Goal: Task Accomplishment & Management: Complete application form

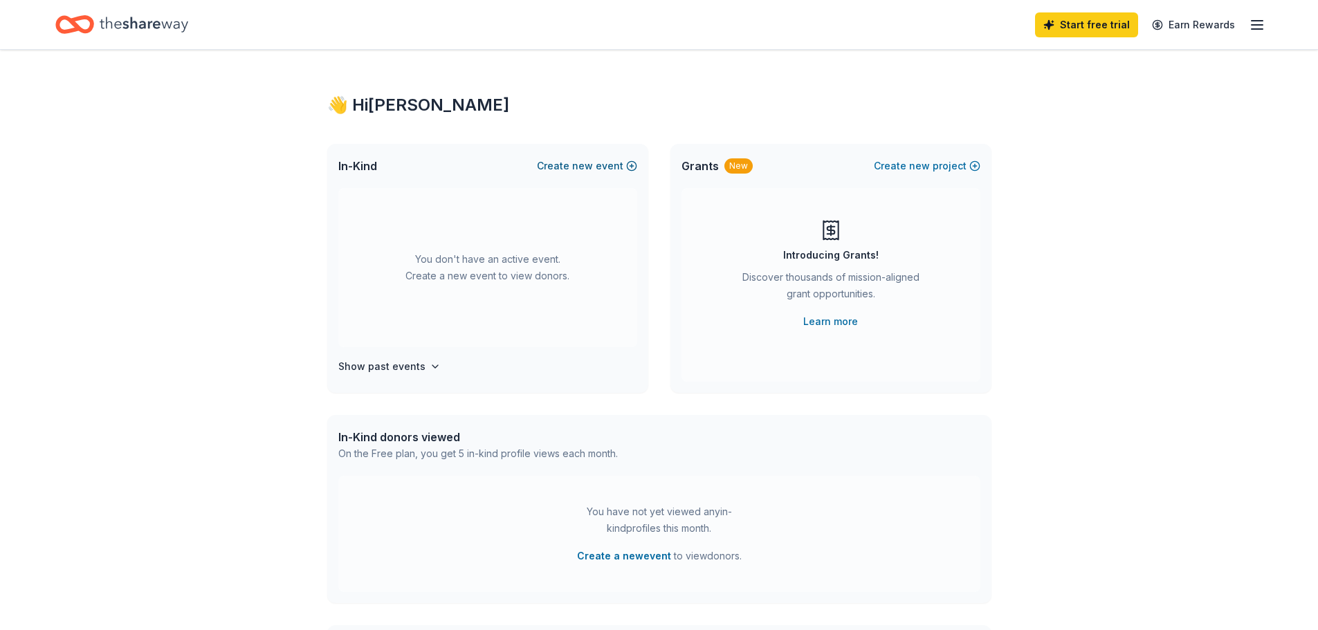
click at [585, 164] on span "new" at bounding box center [582, 166] width 21 height 17
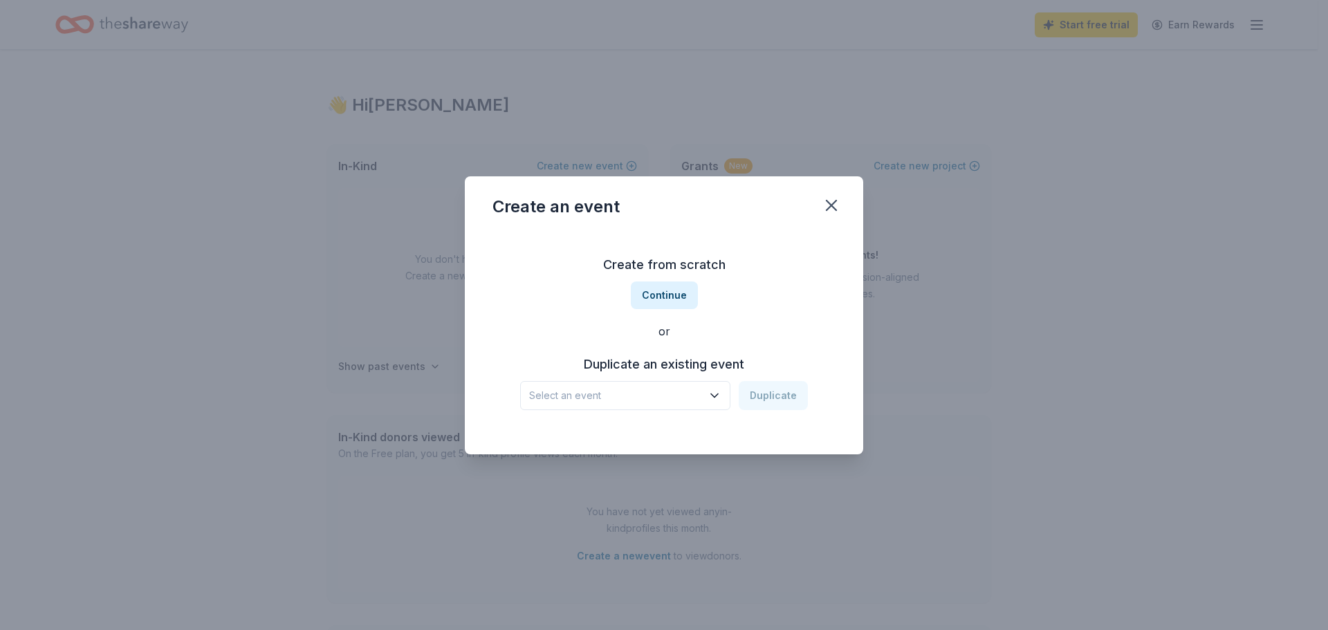
click at [685, 412] on div "Create from scratch Continue or Duplicate an existing event Select an event Dup…" at bounding box center [663, 332] width 343 height 201
click at [681, 398] on span "Select an event" at bounding box center [615, 395] width 173 height 17
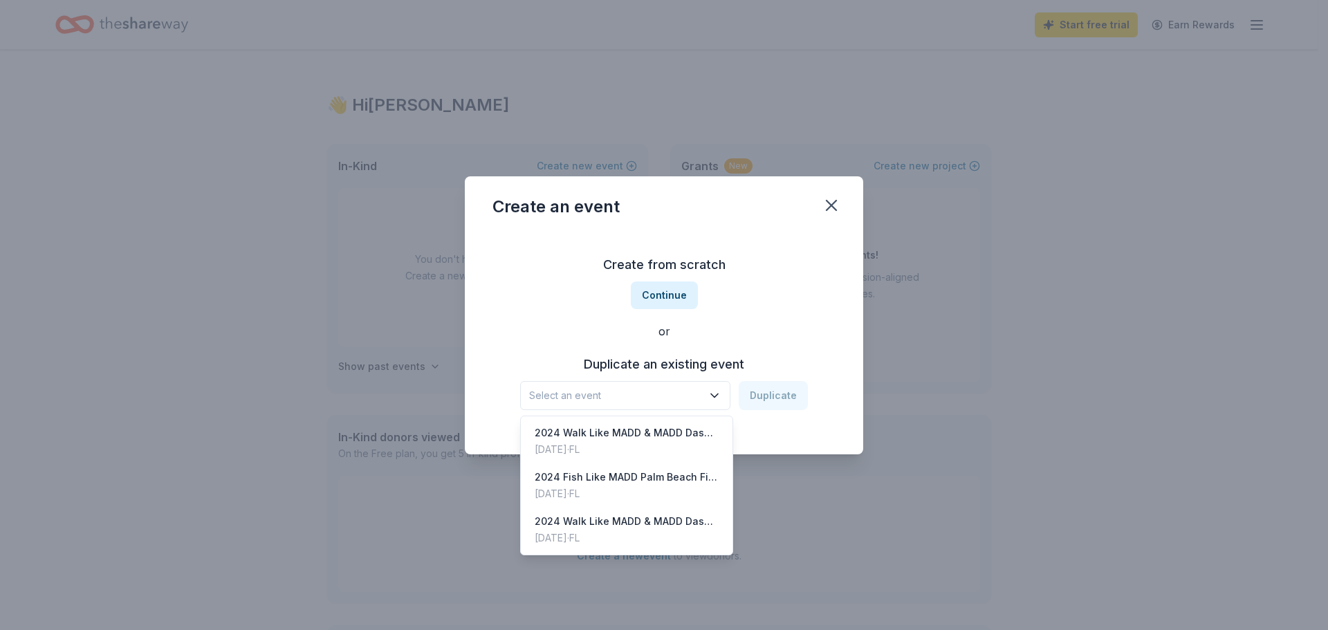
click at [672, 292] on div "Create from scratch Continue or Duplicate an existing event Select an event Dup…" at bounding box center [663, 332] width 343 height 201
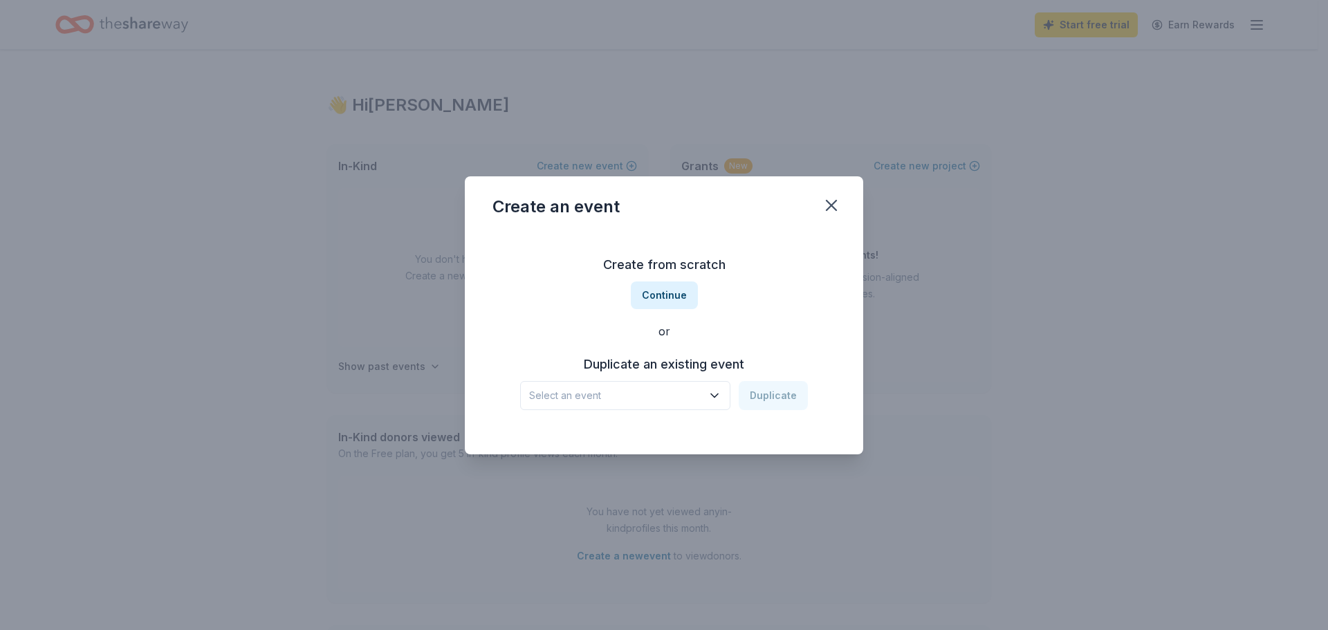
click at [672, 292] on button "Continue" at bounding box center [664, 295] width 67 height 28
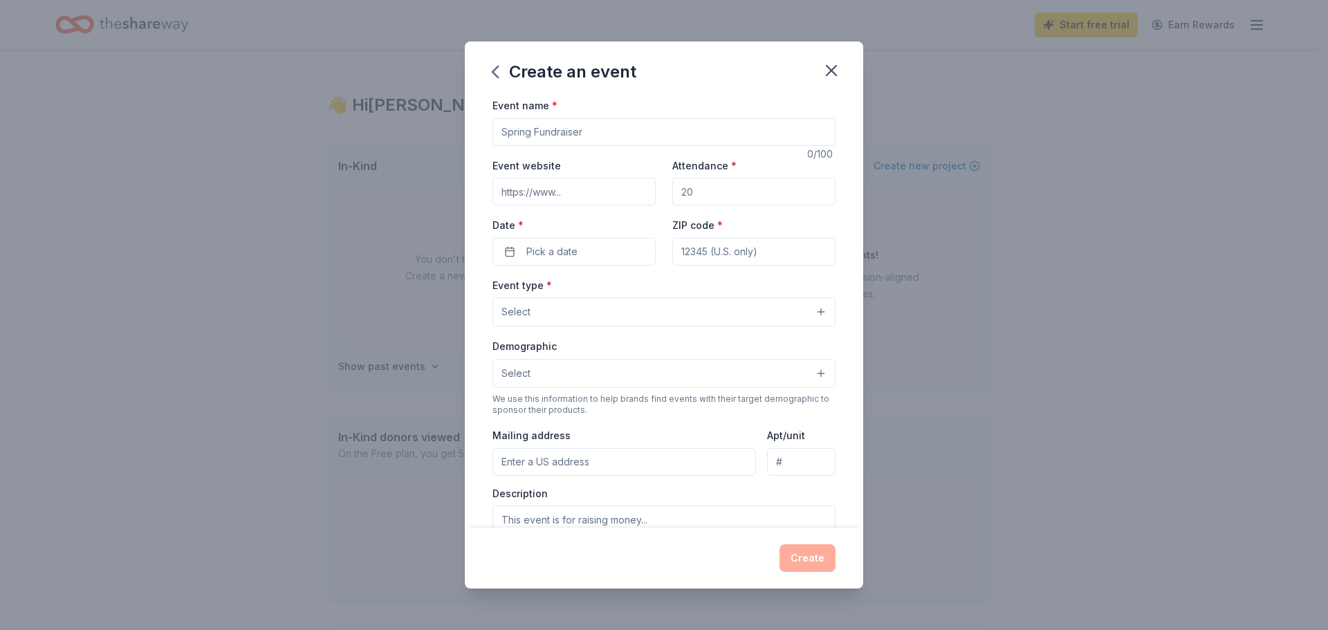
click at [579, 131] on input "Event name *" at bounding box center [663, 132] width 343 height 28
type input "Fish Like MADD Inshore Fishing Tournament"
click at [540, 190] on input "Event website" at bounding box center [573, 192] width 163 height 28
type input "g"
type input "[URL][DOMAIN_NAME]"
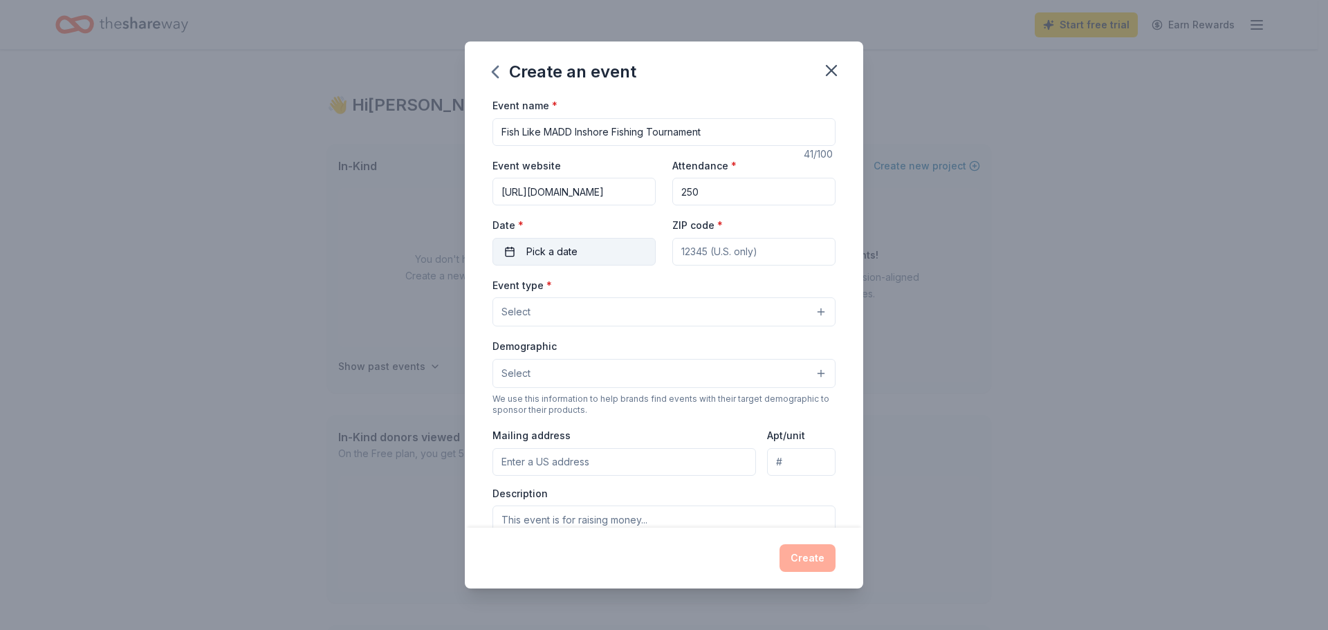
type input "250"
click at [587, 252] on button "Pick a date" at bounding box center [573, 252] width 163 height 28
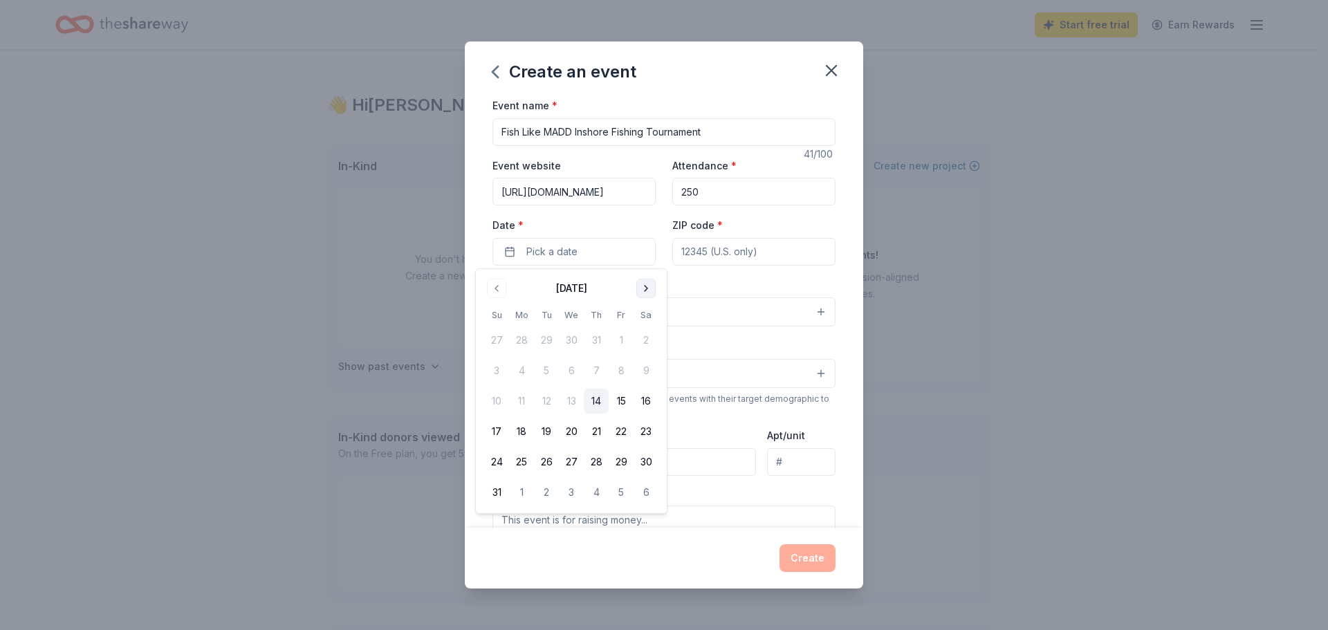
click at [641, 288] on button "Go to next month" at bounding box center [645, 288] width 19 height 19
click at [620, 429] on button "24" at bounding box center [621, 431] width 25 height 25
click at [692, 255] on input "ZIP code *" at bounding box center [753, 252] width 163 height 28
click at [588, 299] on button "Select" at bounding box center [663, 311] width 343 height 29
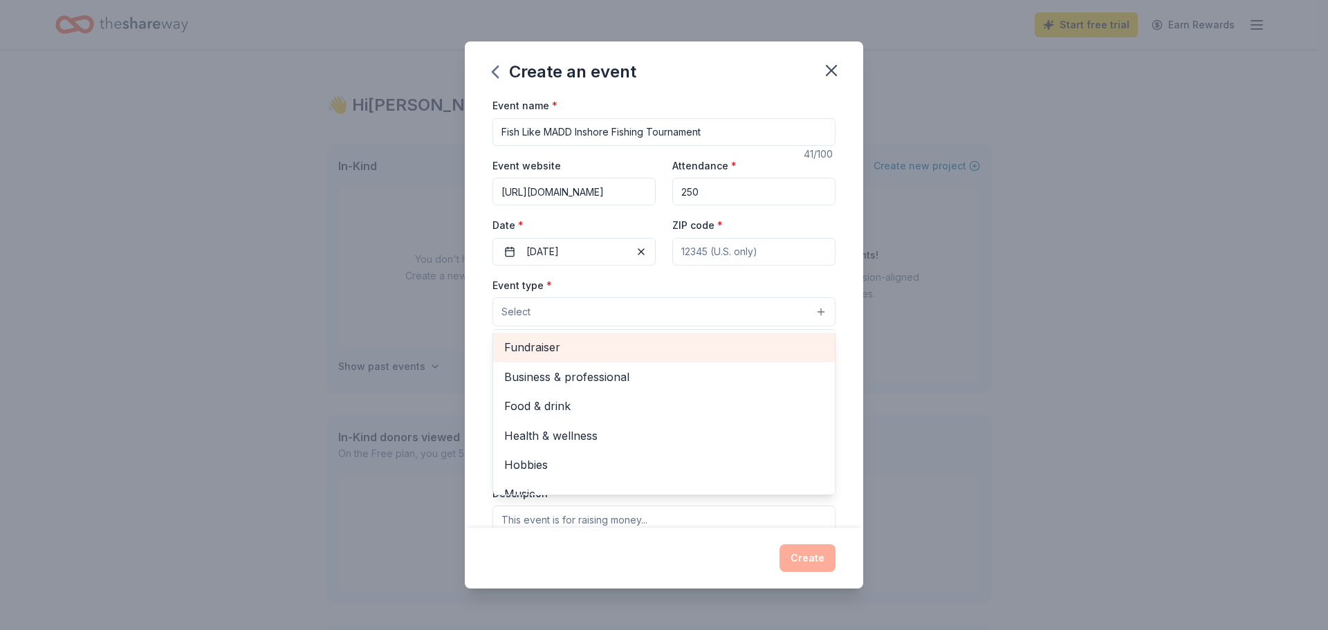
click at [595, 353] on span "Fundraiser" at bounding box center [664, 347] width 320 height 18
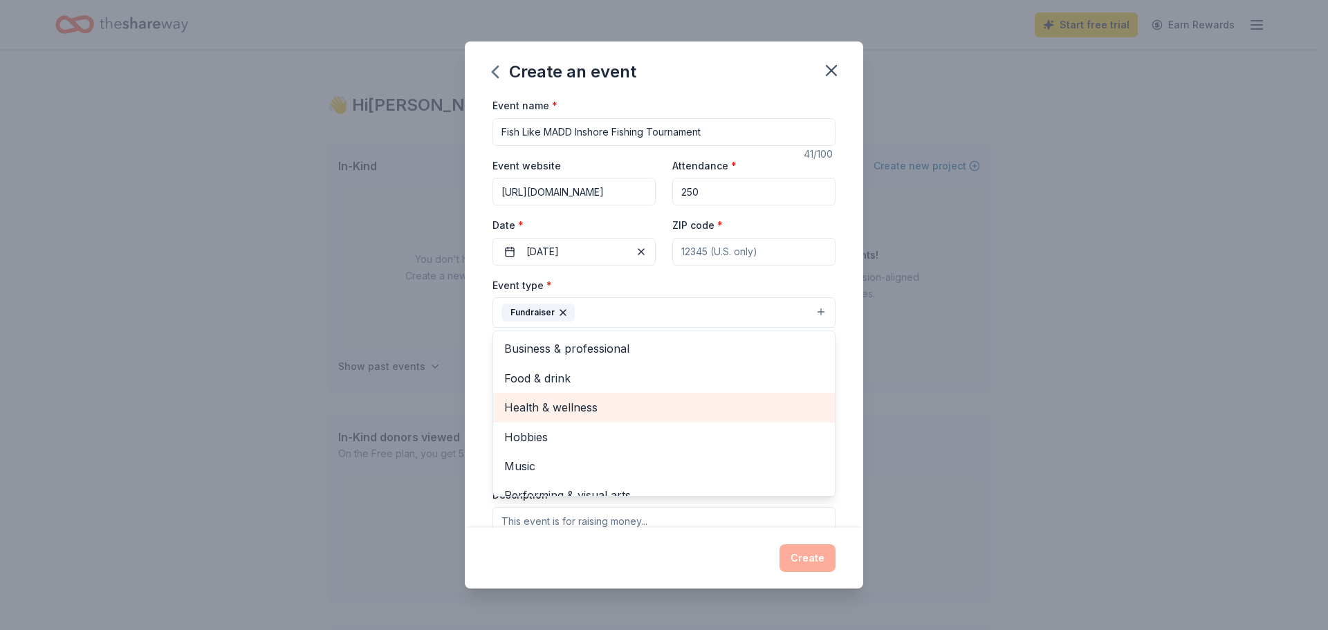
scroll to position [17, 0]
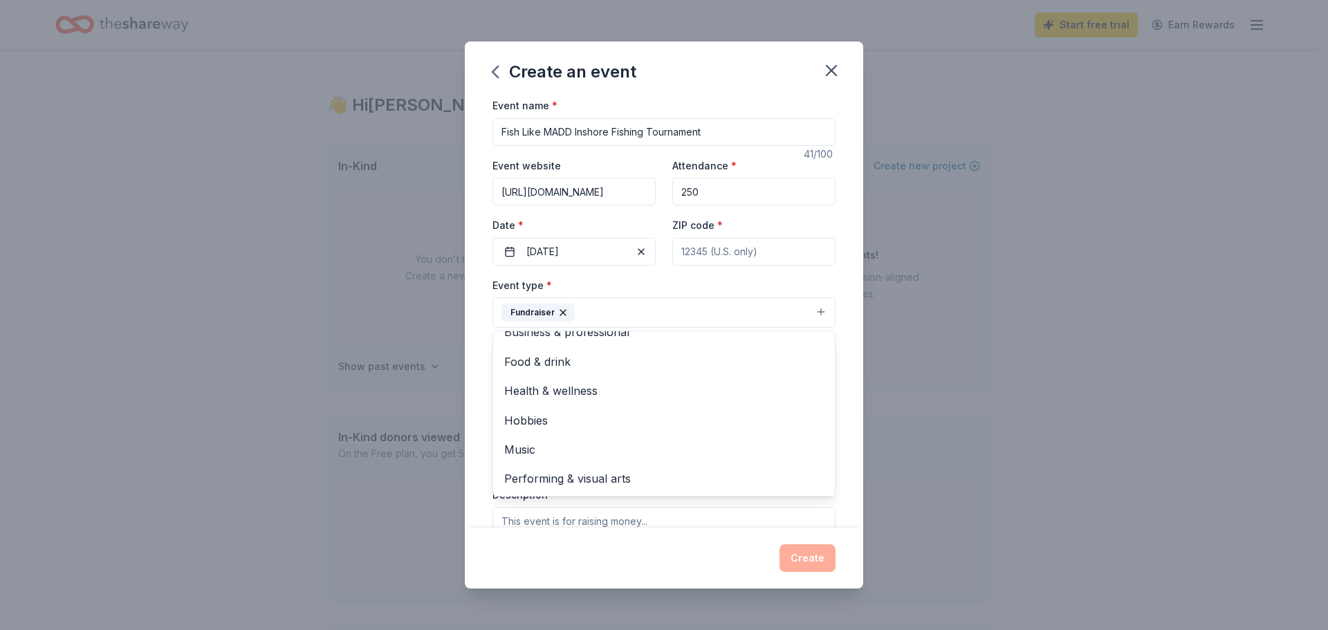
click at [849, 297] on div "Event name * Fish Like MADD Inshore Fishing Tournament 41 /100 Event website [U…" at bounding box center [664, 312] width 398 height 431
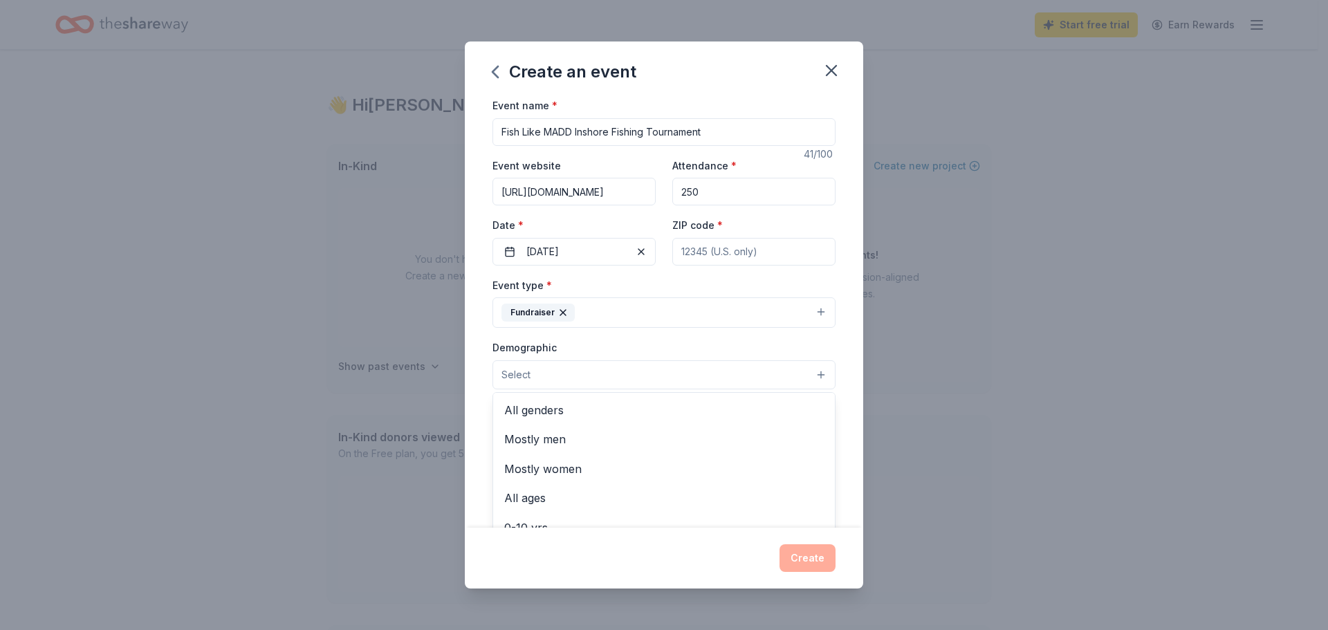
click at [599, 366] on button "Select" at bounding box center [663, 374] width 343 height 29
click at [582, 407] on span "All genders" at bounding box center [664, 410] width 320 height 18
click at [562, 476] on span "All ages" at bounding box center [664, 470] width 320 height 18
click at [481, 396] on div "Event name * Fish Like MADD Inshore Fishing Tournament 41 /100 Event website [U…" at bounding box center [664, 312] width 398 height 431
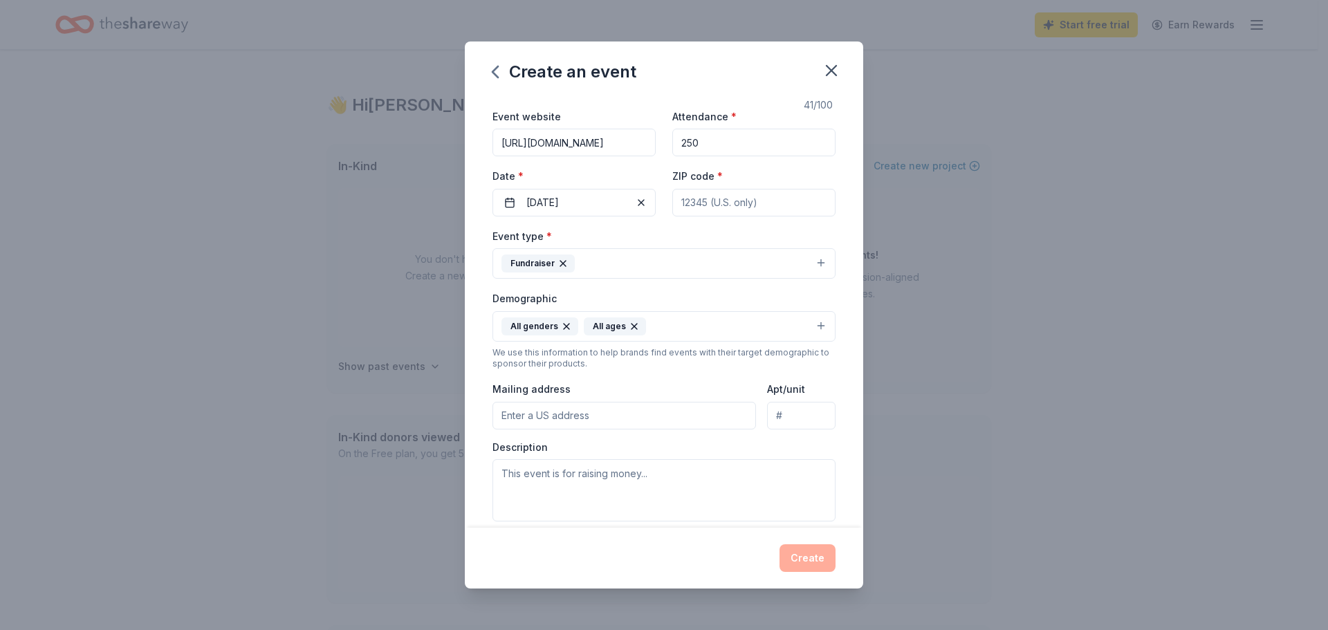
scroll to position [69, 0]
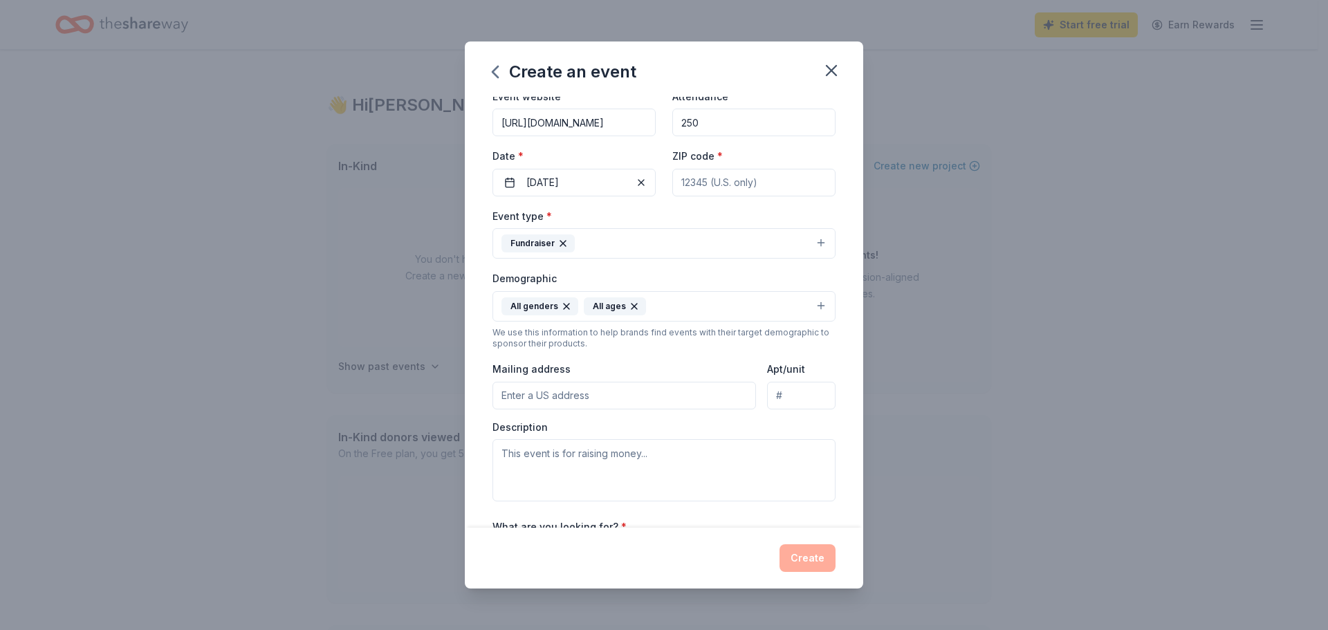
click at [708, 172] on input "ZIP code *" at bounding box center [753, 183] width 163 height 28
paste input "33931"
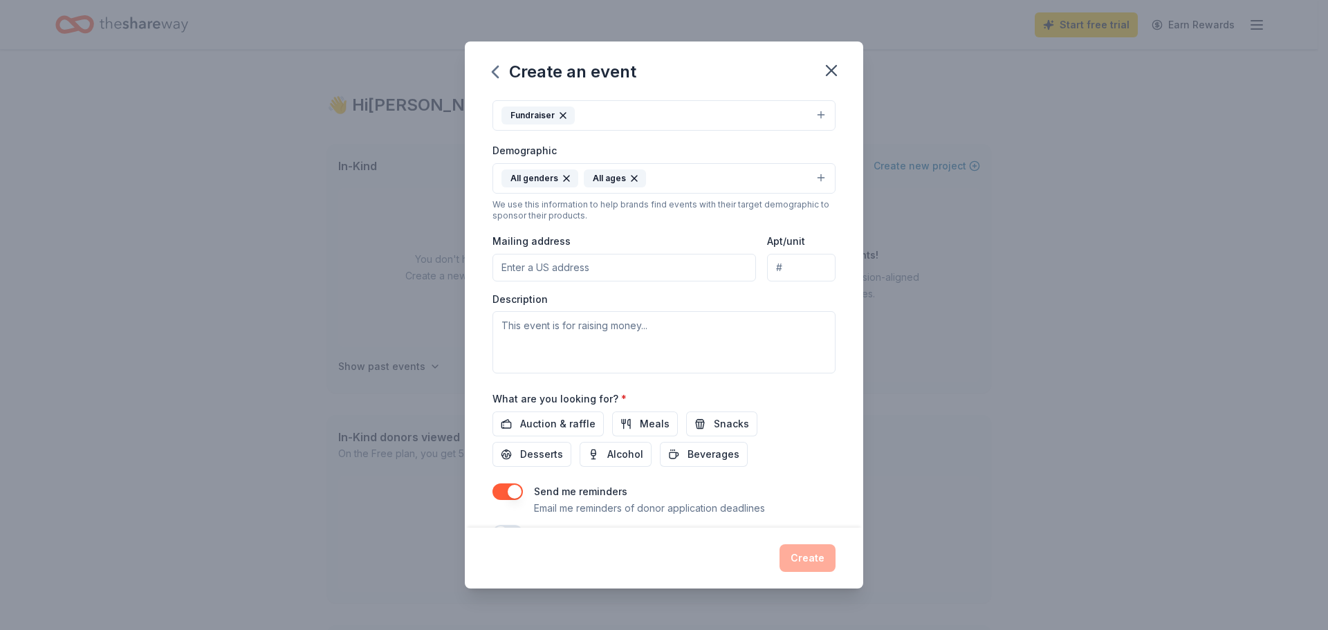
scroll to position [207, 0]
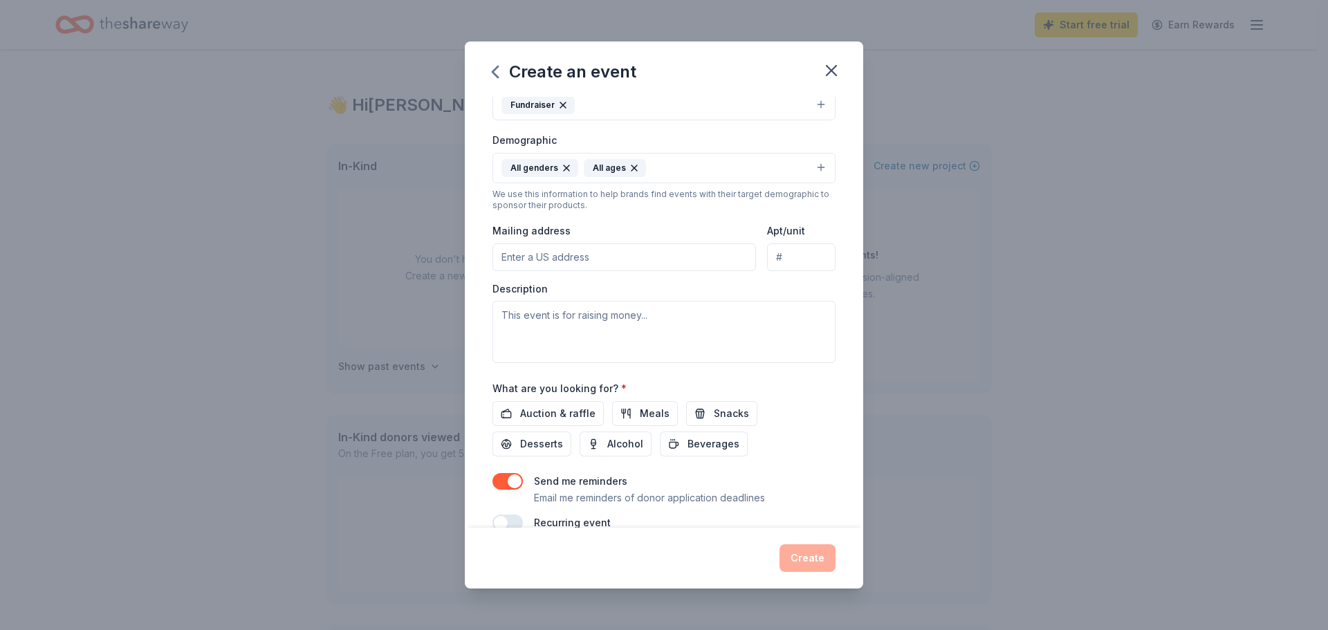
type input "33931"
click at [578, 253] on input "Mailing address" at bounding box center [624, 257] width 264 height 28
type input "[STREET_ADDRESS]"
type input "Suite 302"
click at [566, 320] on textarea at bounding box center [663, 332] width 343 height 62
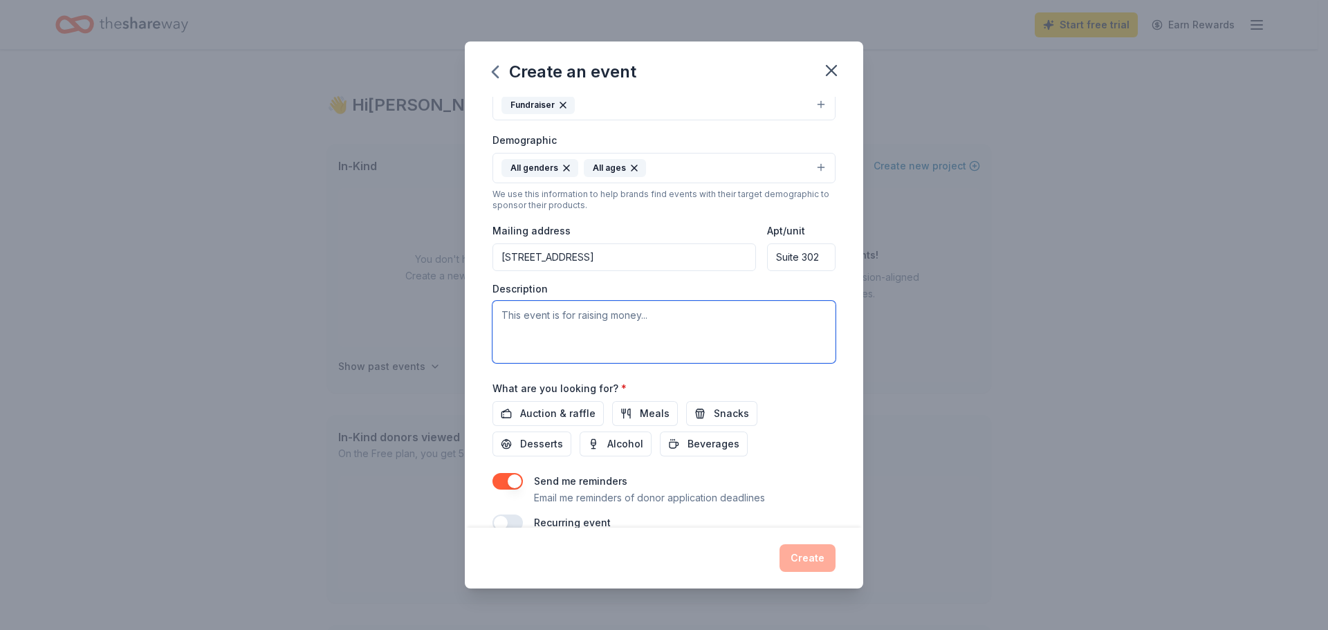
click at [539, 316] on textarea at bounding box center [663, 332] width 343 height 62
paste textarea "5th Annual Fish Like MADD Inshore Fishing Tournament isn’t just about reeling i…"
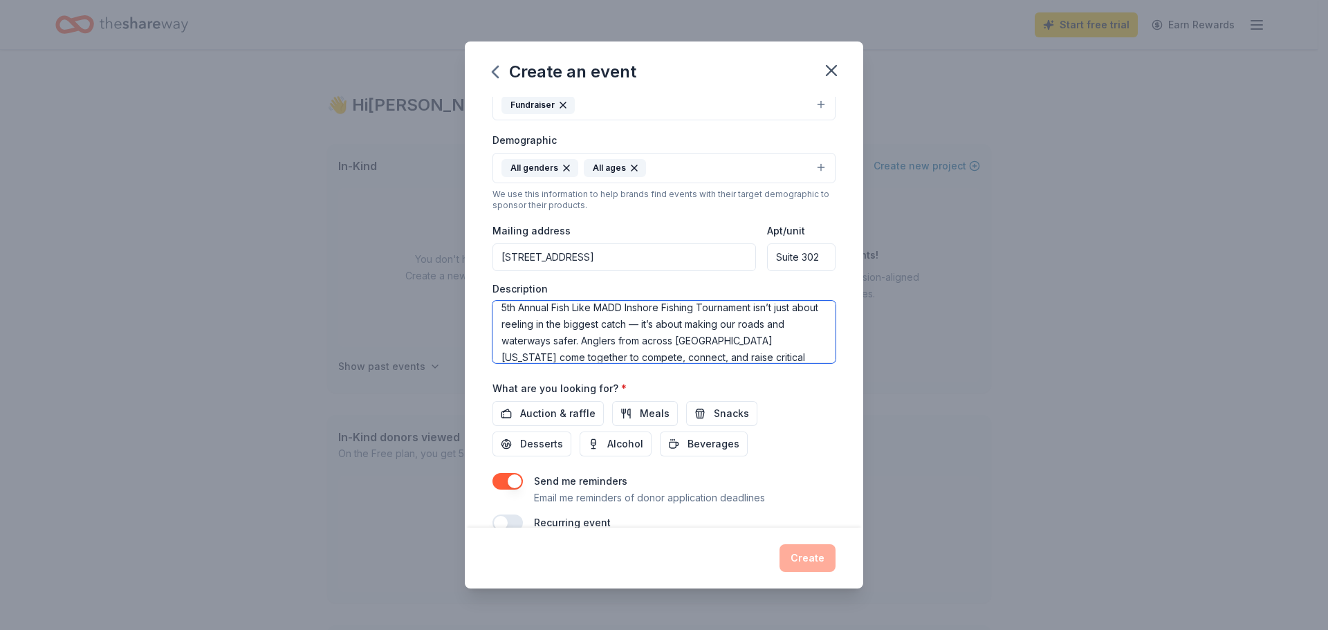
scroll to position [0, 0]
click at [497, 312] on div "Description 5th Annual Fish Like MADD Inshore Fishing Tournament isn’t just abo…" at bounding box center [663, 323] width 343 height 82
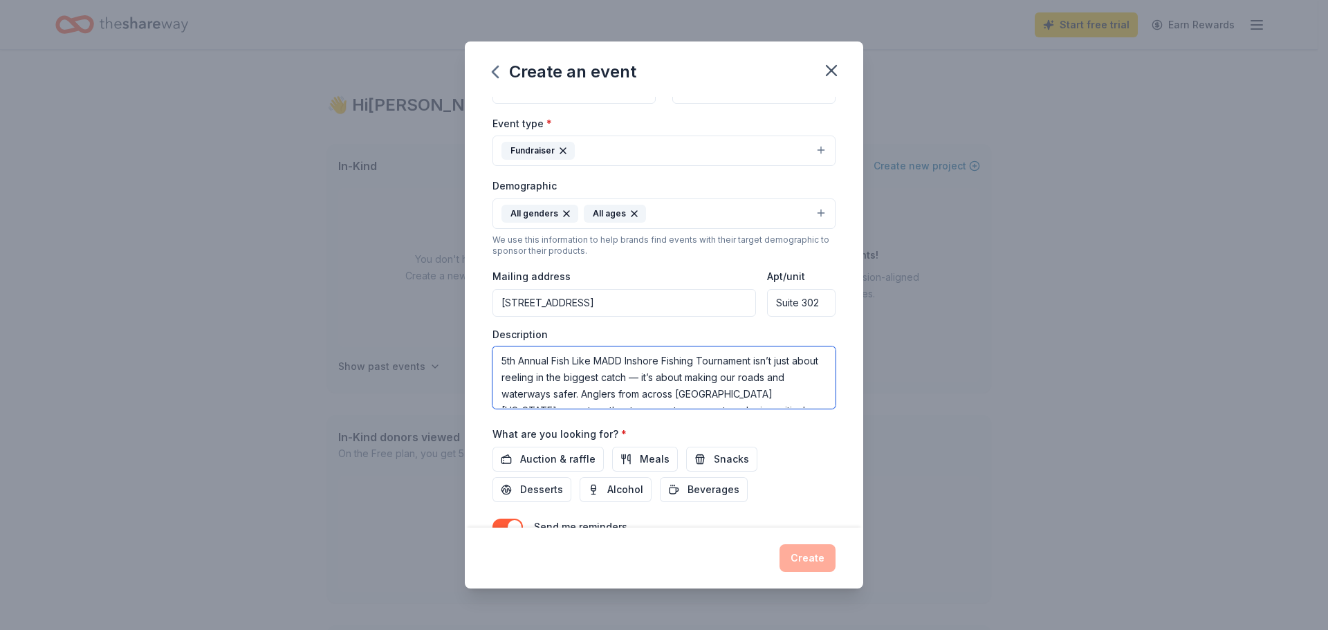
scroll to position [138, 0]
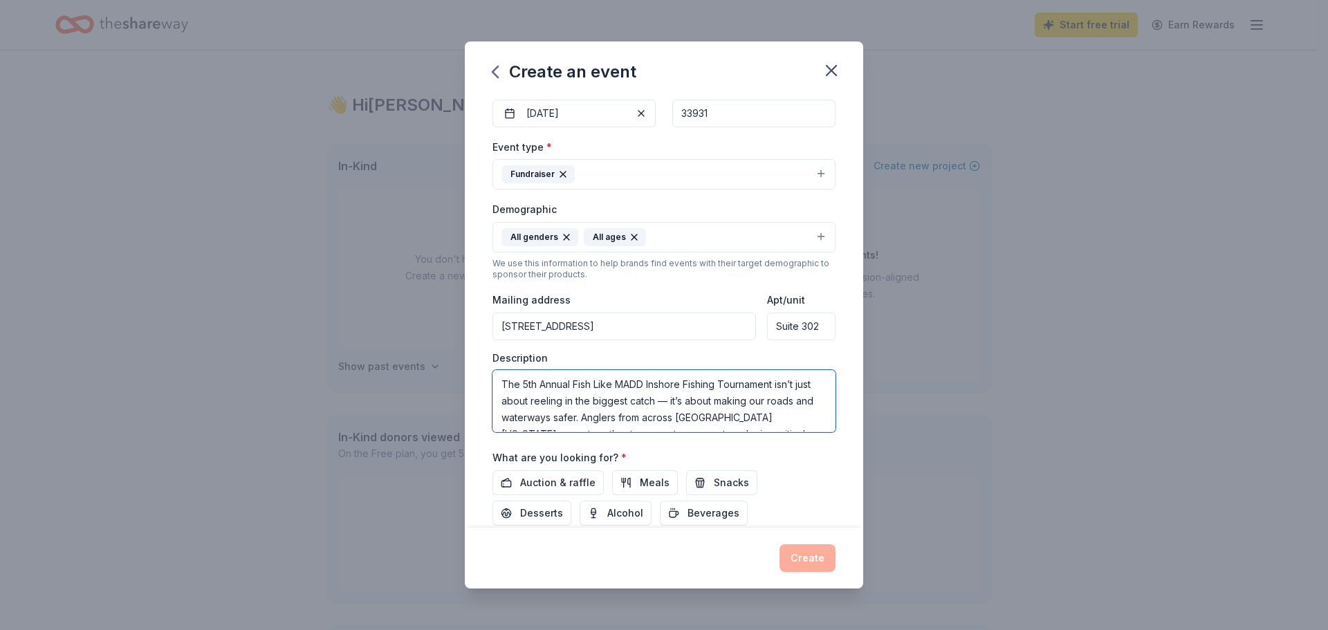
click at [690, 425] on textarea "The 5th Annual Fish Like MADD Inshore Fishing Tournament isn’t just about reeli…" at bounding box center [663, 401] width 343 height 62
click at [601, 426] on textarea "The 5th Annual Fish Like MADD Inshore Fishing Tournament isn’t just about reeli…" at bounding box center [663, 401] width 343 height 62
paste textarea "Fish Like MADD raises funds for MADD’s programs and services in [GEOGRAPHIC_DAT…"
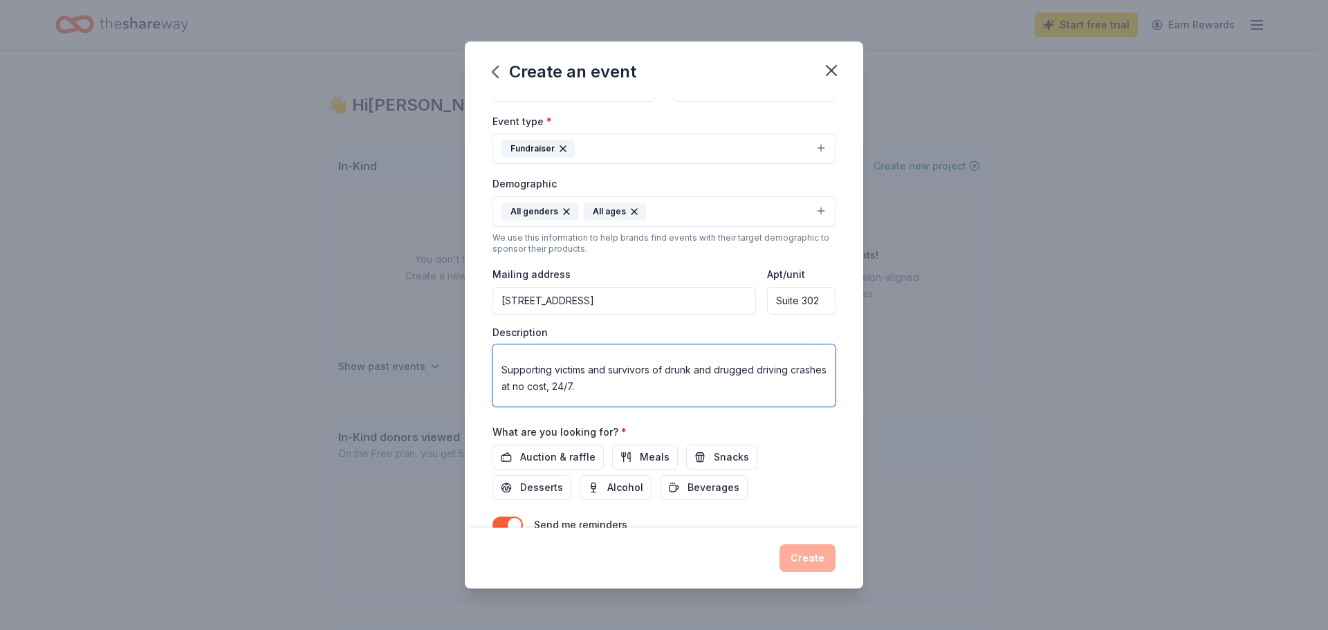
scroll to position [69, 0]
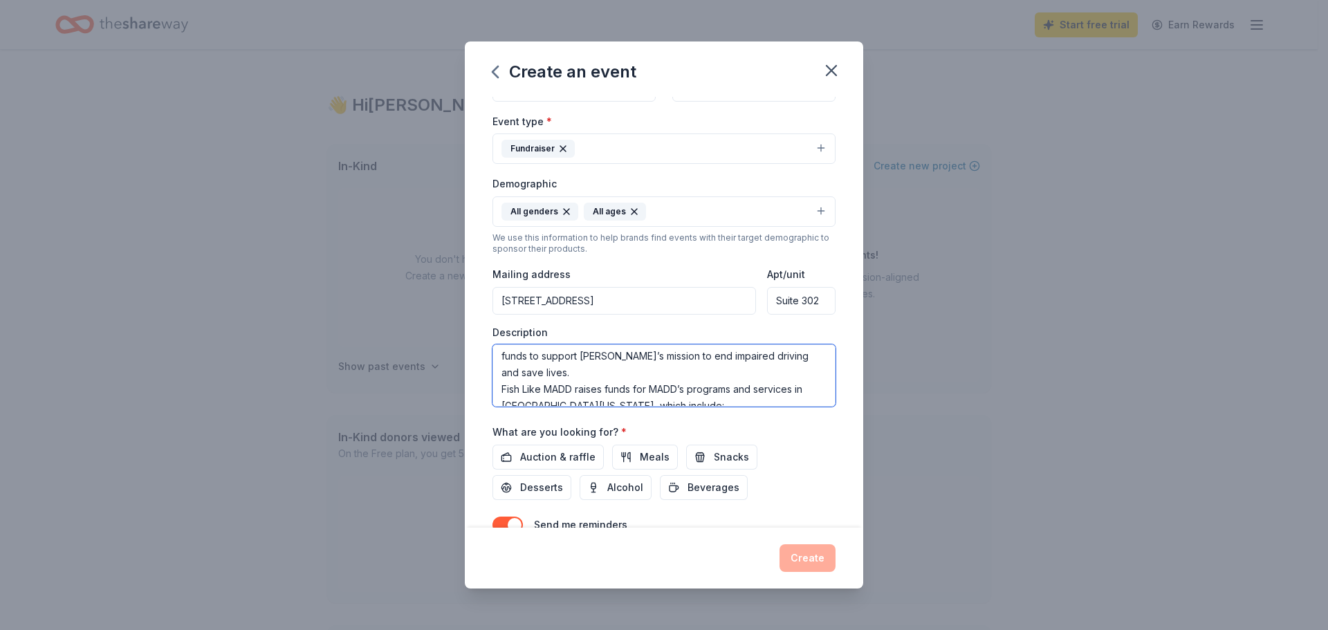
click at [555, 371] on textarea "The 5th Annual Fish Like MADD Inshore Fishing Tournament isn’t just about reeli…" at bounding box center [663, 375] width 343 height 62
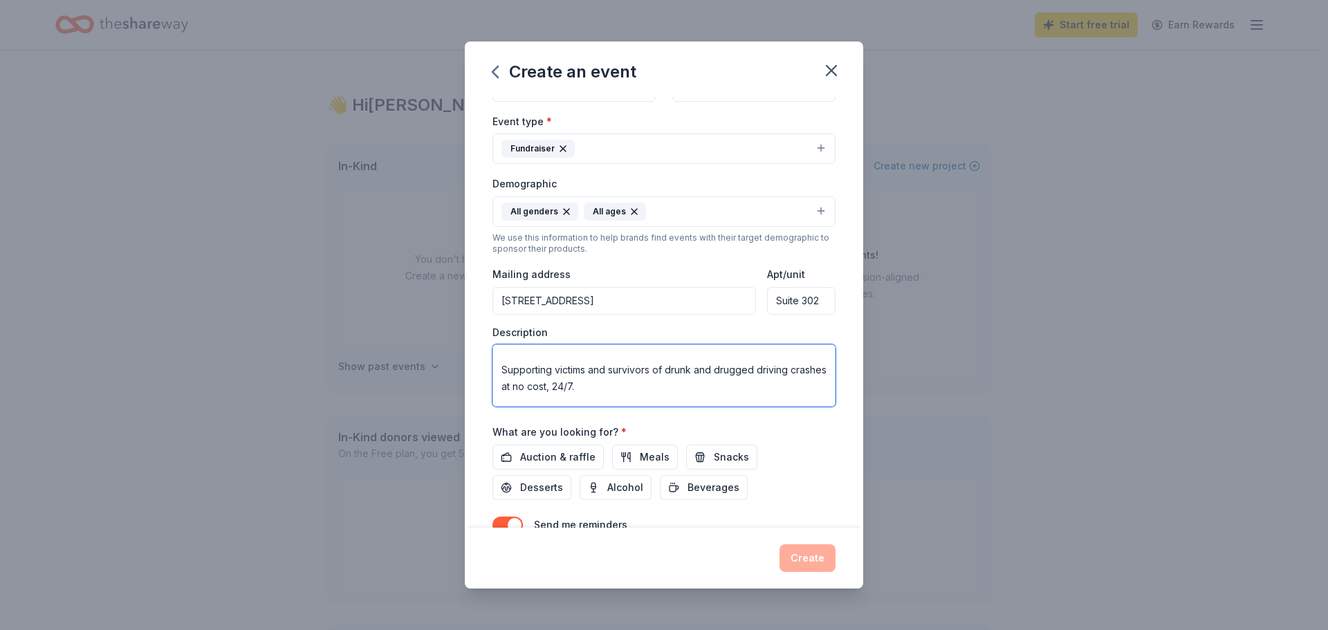
click at [499, 368] on textarea "The 5th Annual Fish Like MADD Inshore Fishing Tournament isn’t just about reeli…" at bounding box center [663, 375] width 343 height 62
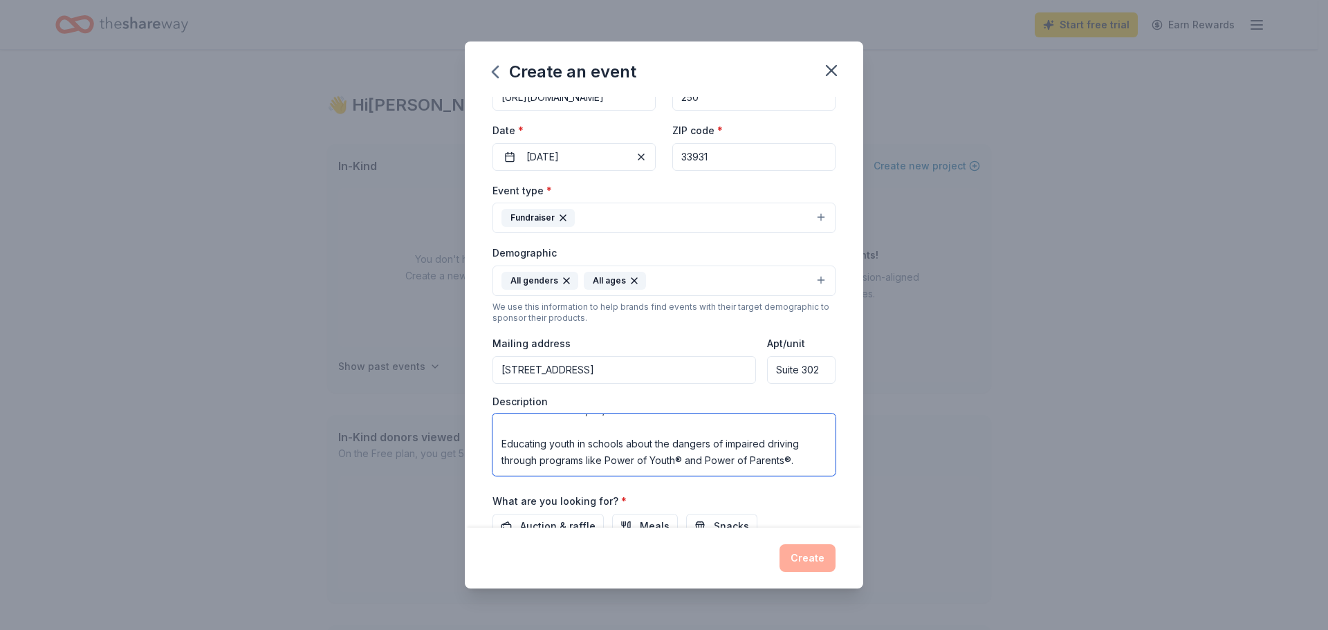
scroll to position [207, 0]
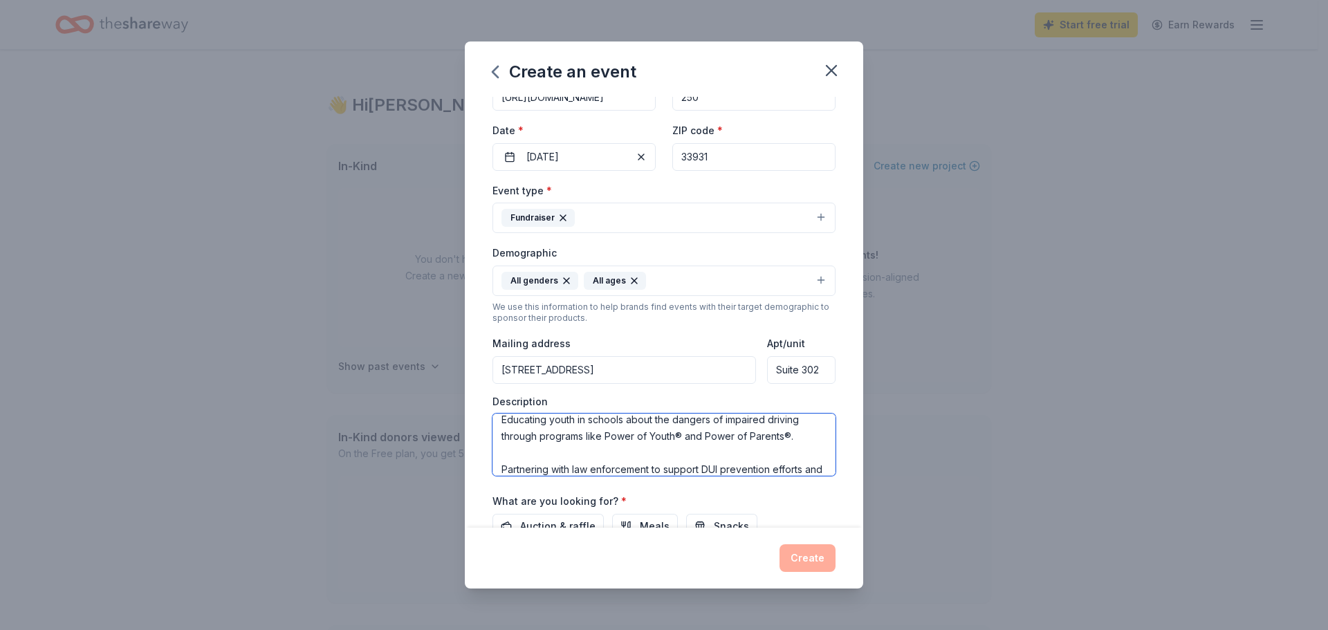
click at [501, 422] on textarea "The 5th Annual Fish Like MADD Inshore Fishing Tournament isn’t just about reeli…" at bounding box center [663, 445] width 343 height 62
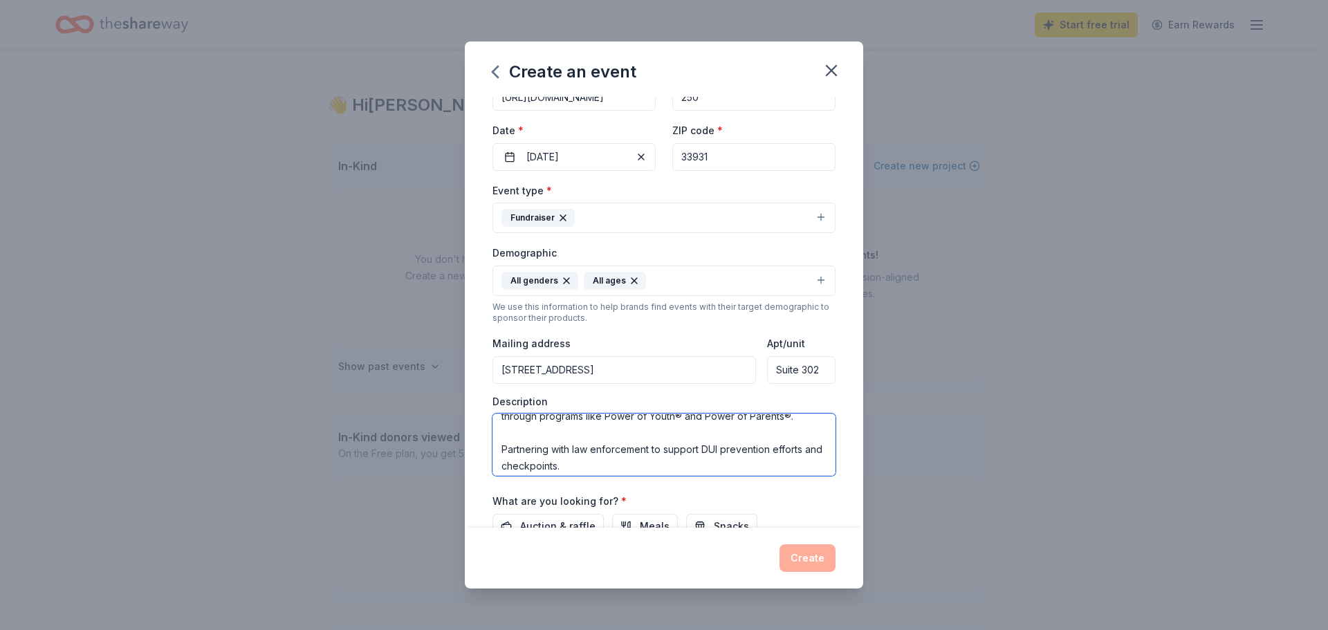
click at [499, 466] on textarea "The 5th Annual Fish Like MADD Inshore Fishing Tournament isn’t just about reeli…" at bounding box center [663, 445] width 343 height 62
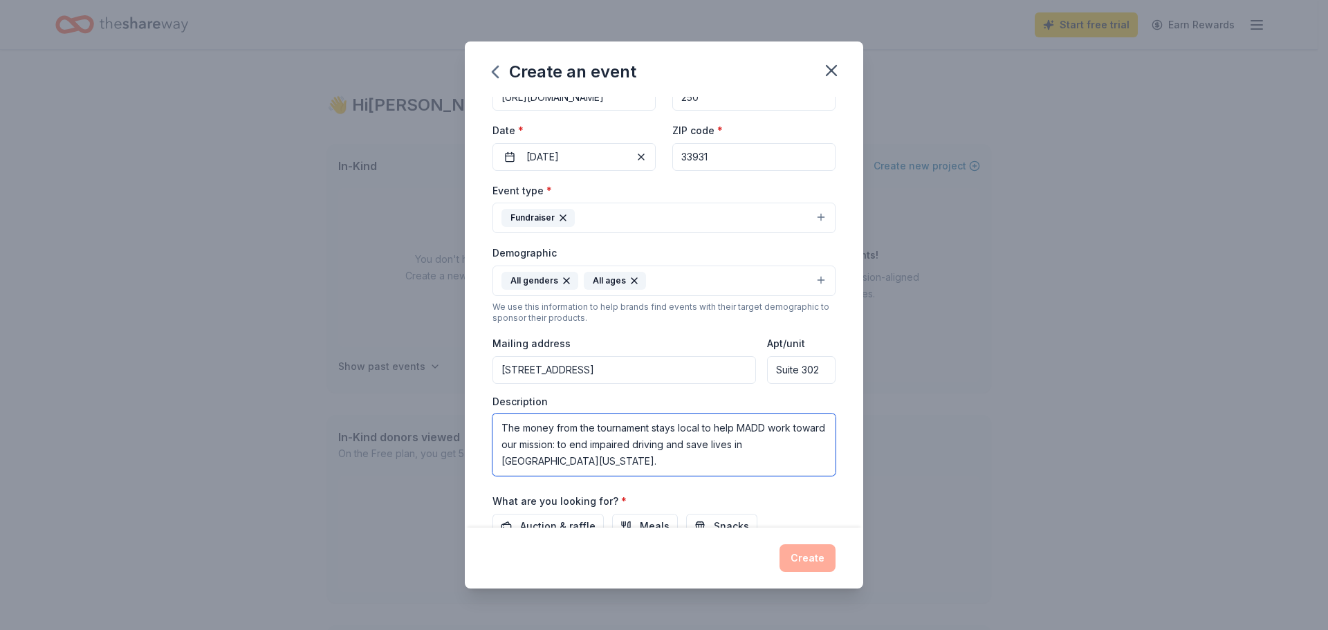
scroll to position [263, 0]
click at [503, 446] on textarea "The 5th Annual Fish Like MADD Inshore Fishing Tournament isn’t just about reeli…" at bounding box center [663, 445] width 343 height 62
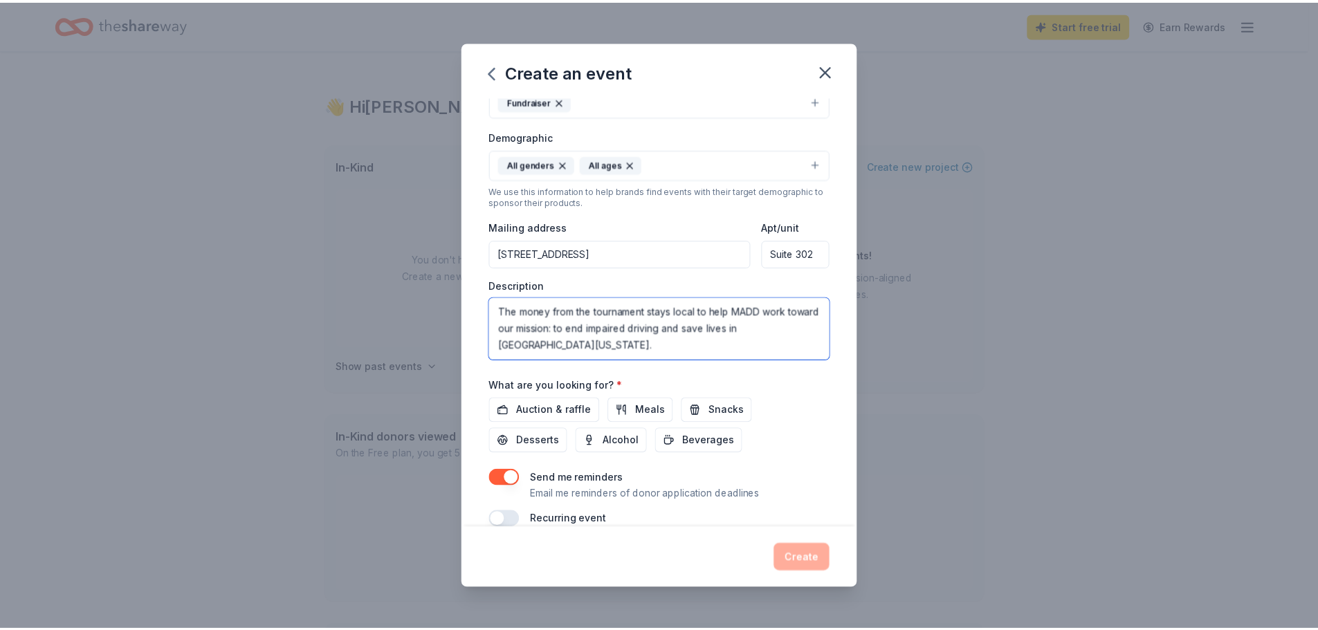
scroll to position [233, 0]
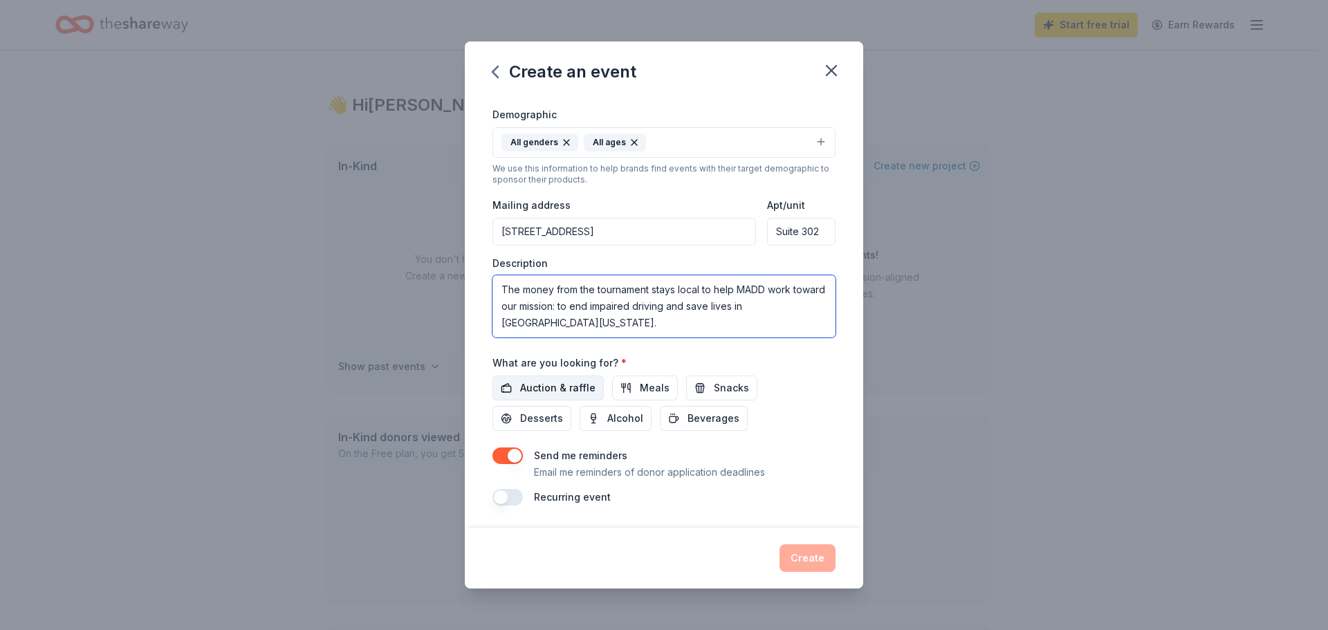
type textarea "The 5th Annual Fish Like MADD Inshore Fishing Tournament isn’t just about reeli…"
click at [565, 385] on span "Auction & raffle" at bounding box center [557, 388] width 75 height 17
click at [805, 556] on button "Create" at bounding box center [807, 558] width 56 height 28
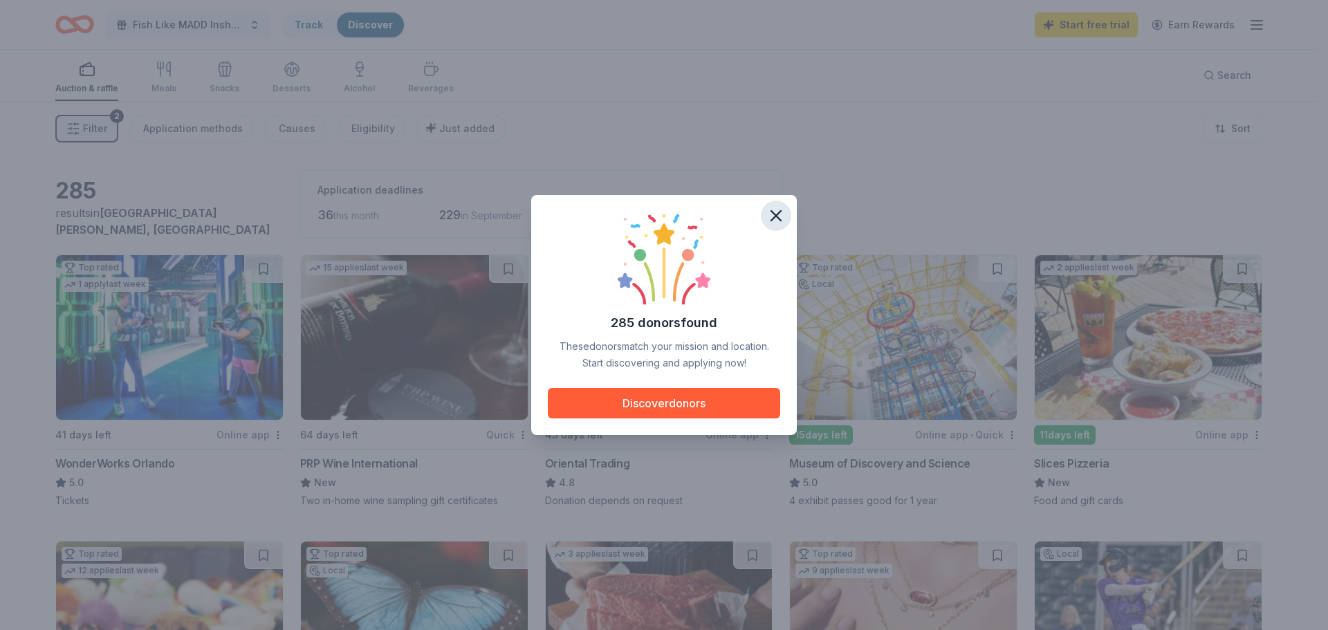
click at [777, 216] on icon "button" at bounding box center [776, 216] width 10 height 10
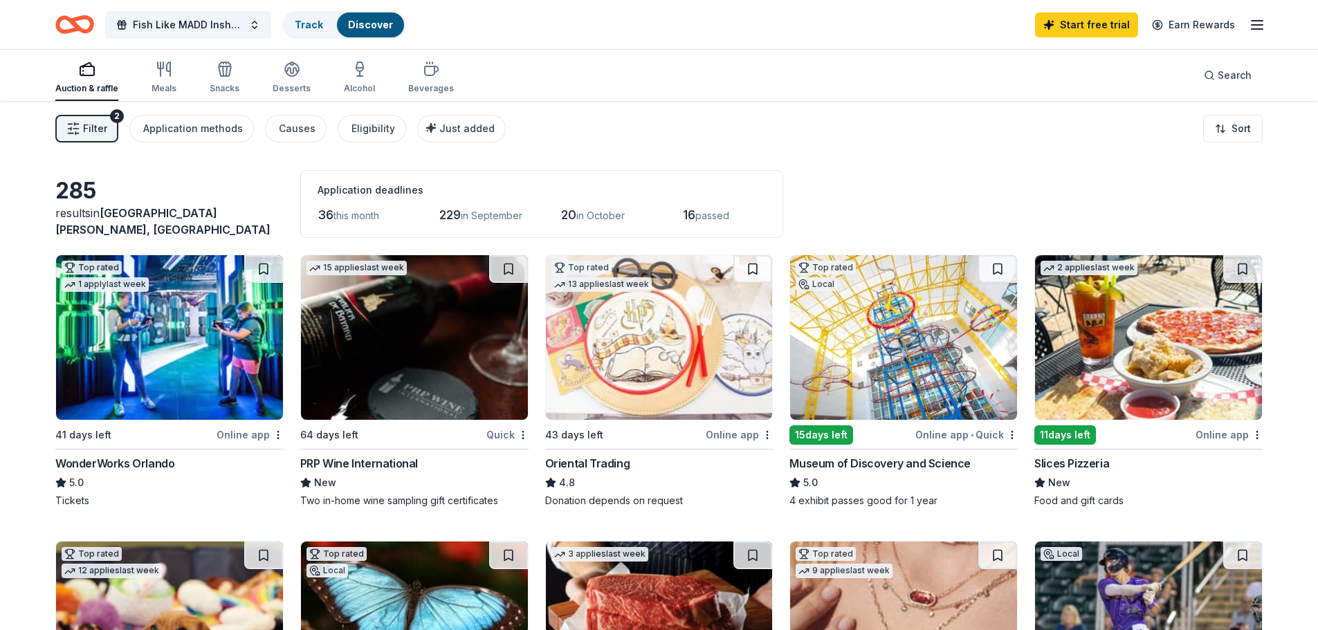
click at [64, 127] on button "Filter 2" at bounding box center [86, 129] width 63 height 28
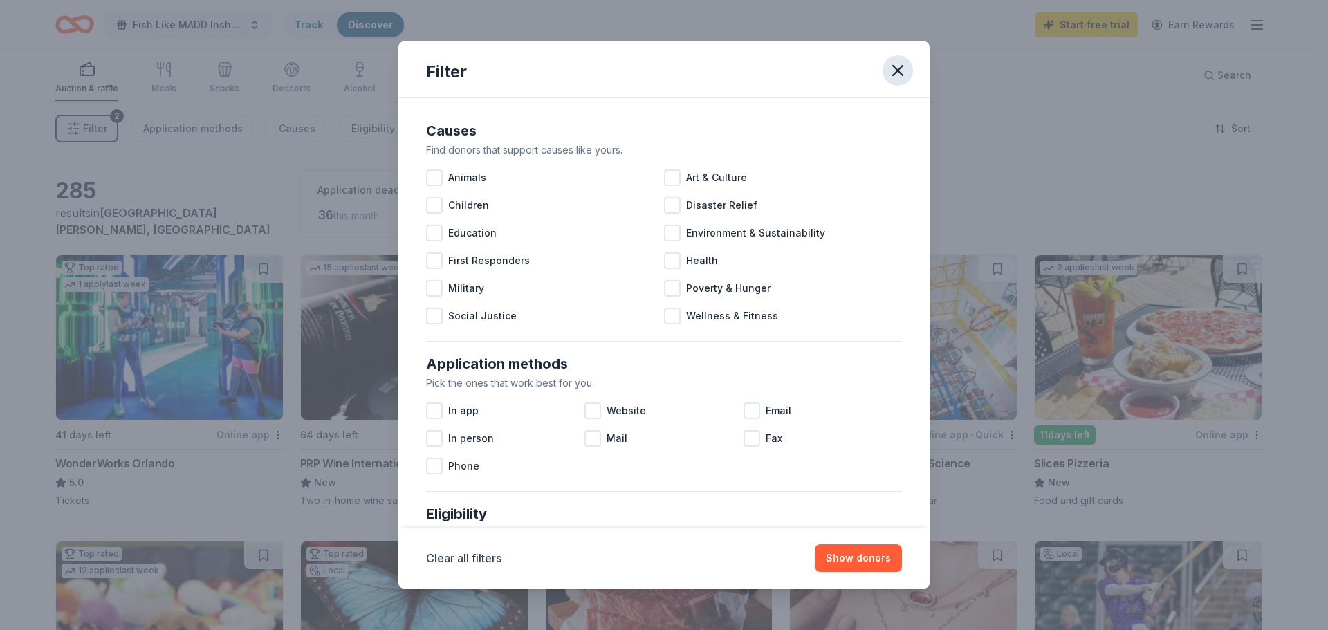
click at [899, 68] on icon "button" at bounding box center [898, 71] width 10 height 10
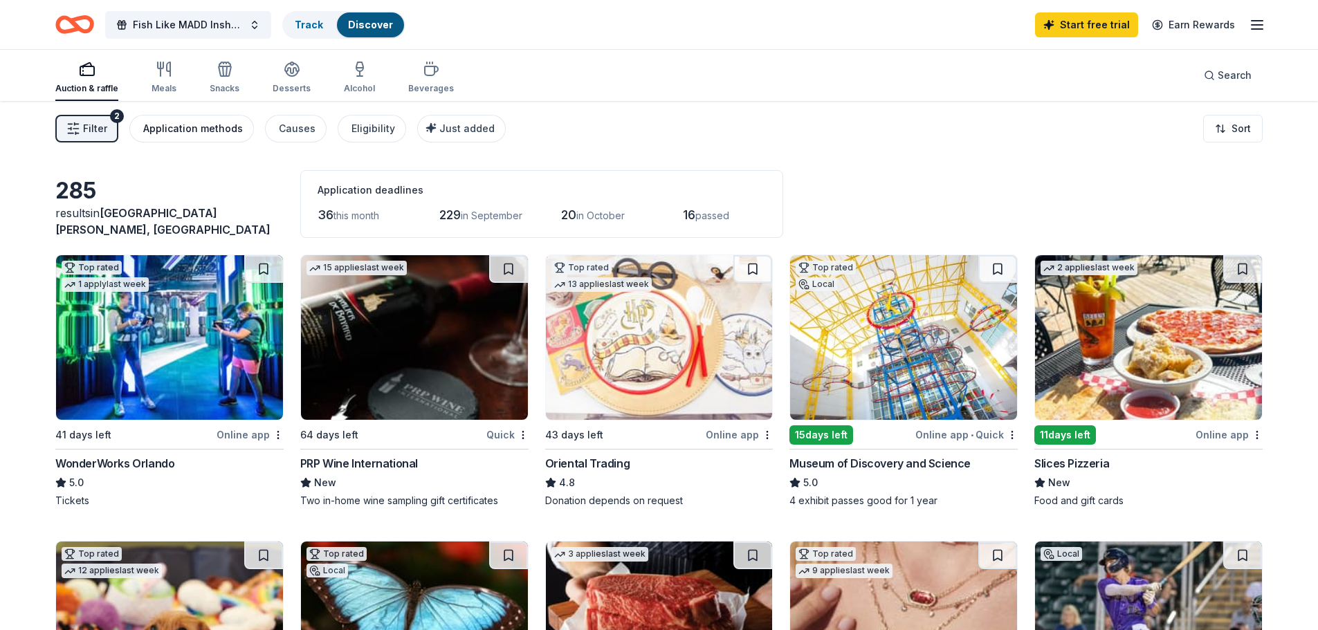
click at [221, 125] on div "Application methods" at bounding box center [193, 128] width 100 height 17
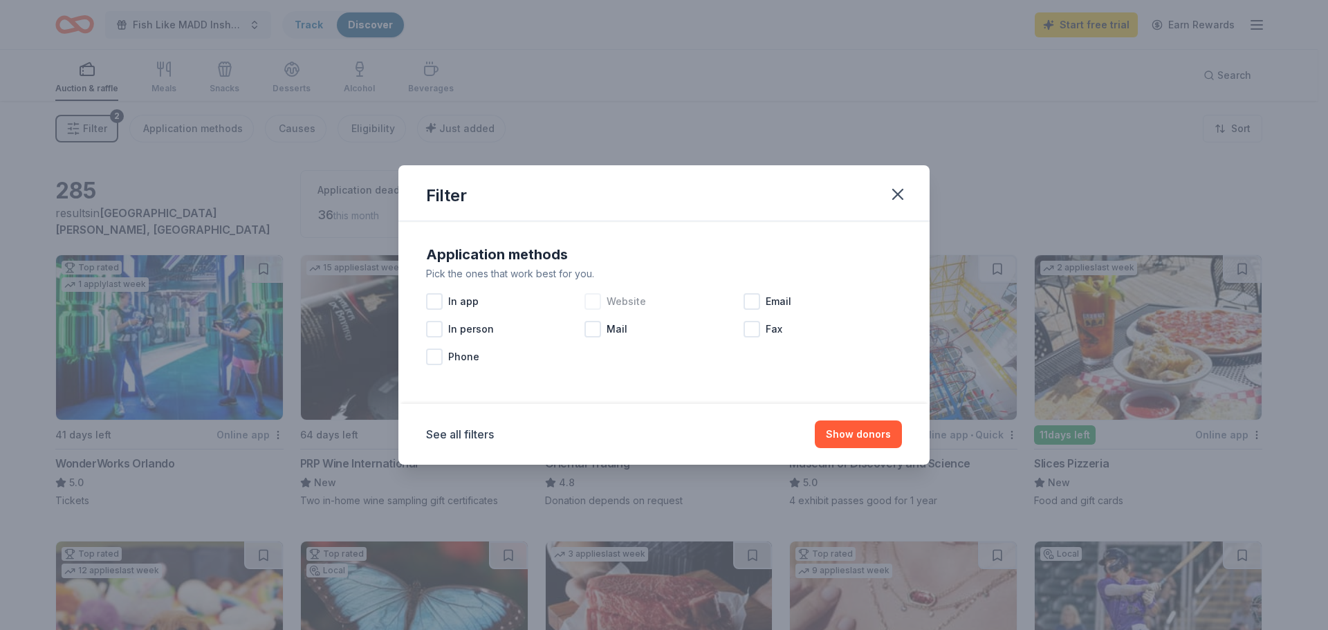
click at [602, 302] on div "Website" at bounding box center [663, 302] width 158 height 28
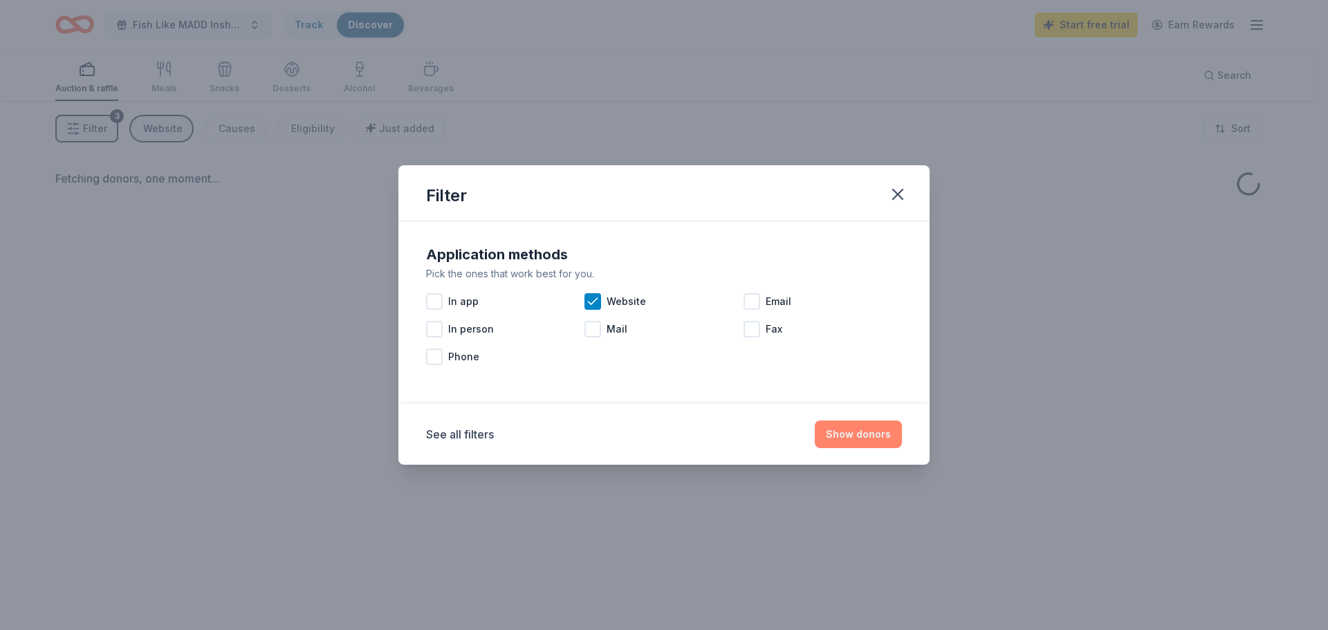
click at [876, 439] on button "Show donors" at bounding box center [858, 435] width 87 height 28
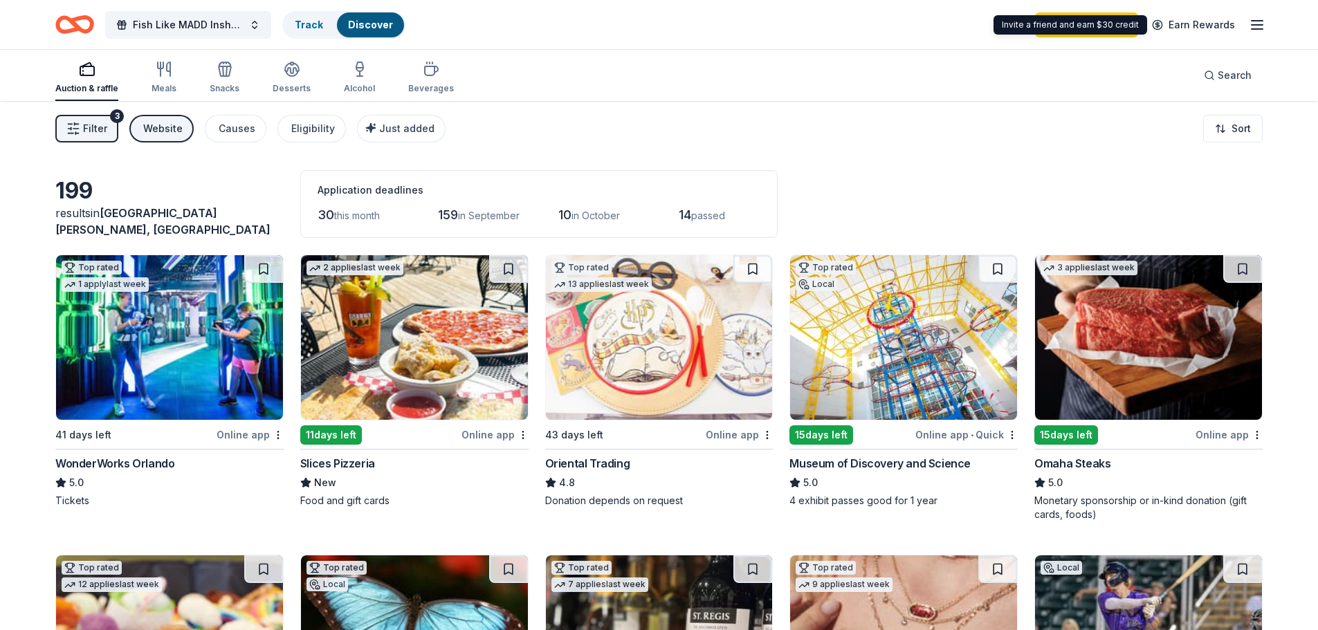
click at [1258, 25] on line "button" at bounding box center [1256, 25] width 11 height 0
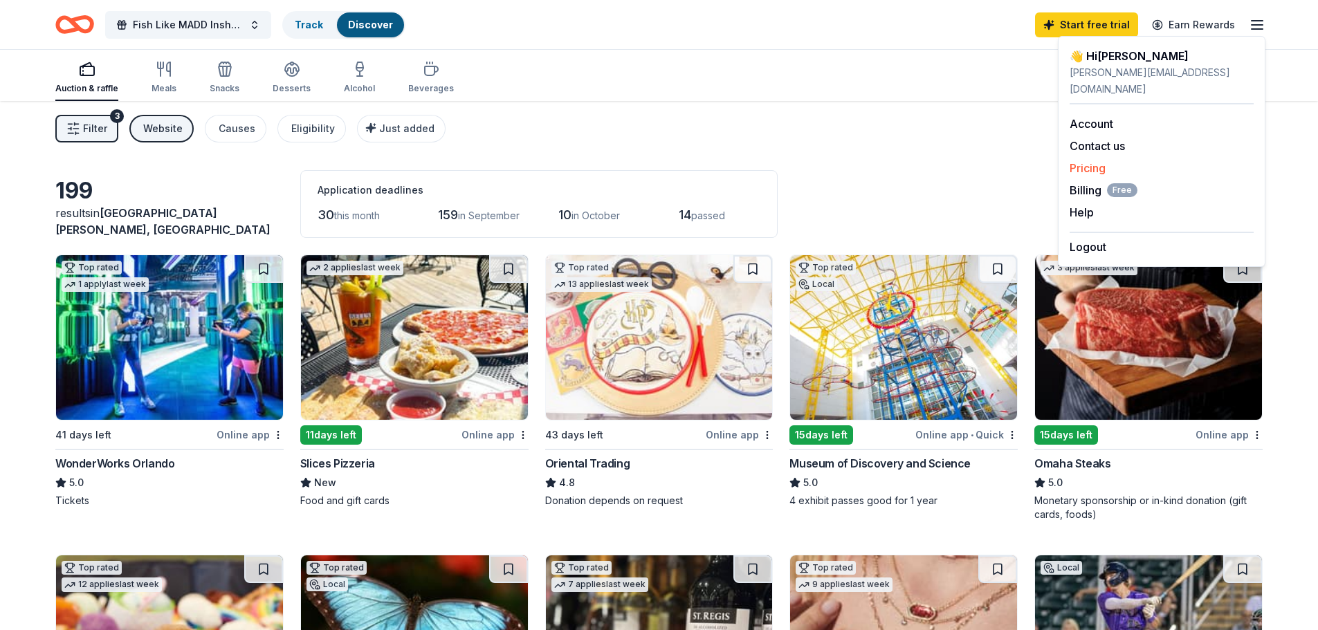
click at [1097, 161] on link "Pricing" at bounding box center [1087, 168] width 36 height 14
click at [1096, 161] on link "Pricing" at bounding box center [1087, 168] width 36 height 14
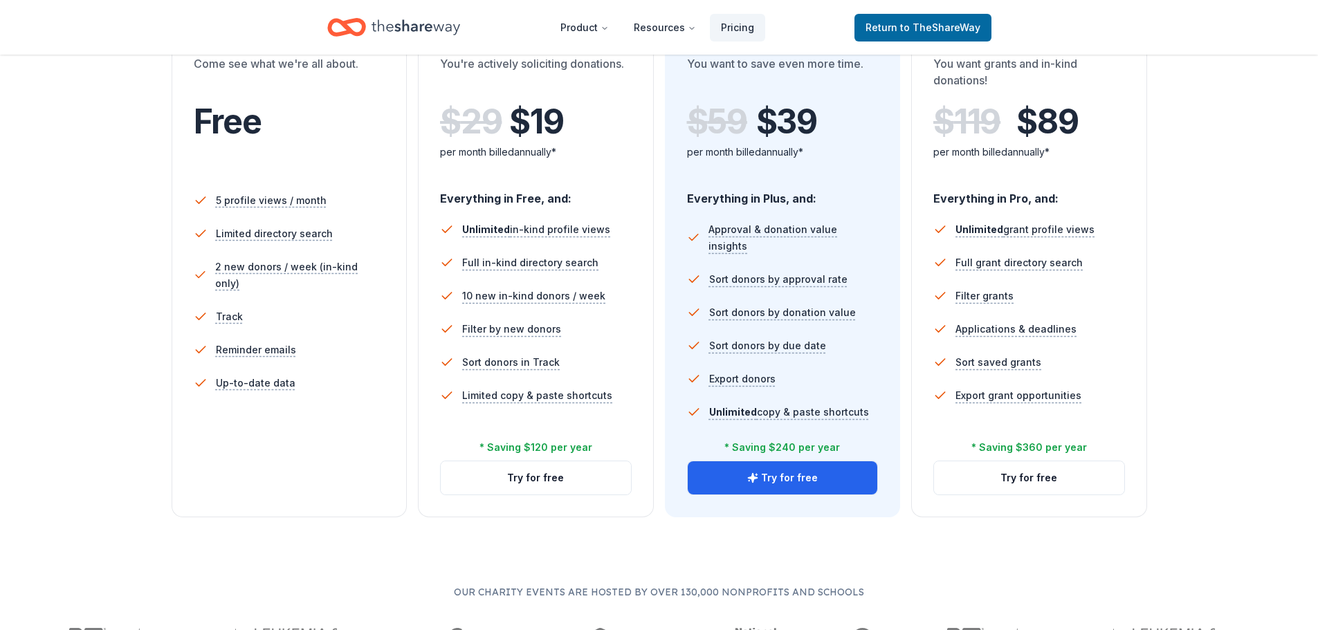
scroll to position [138, 0]
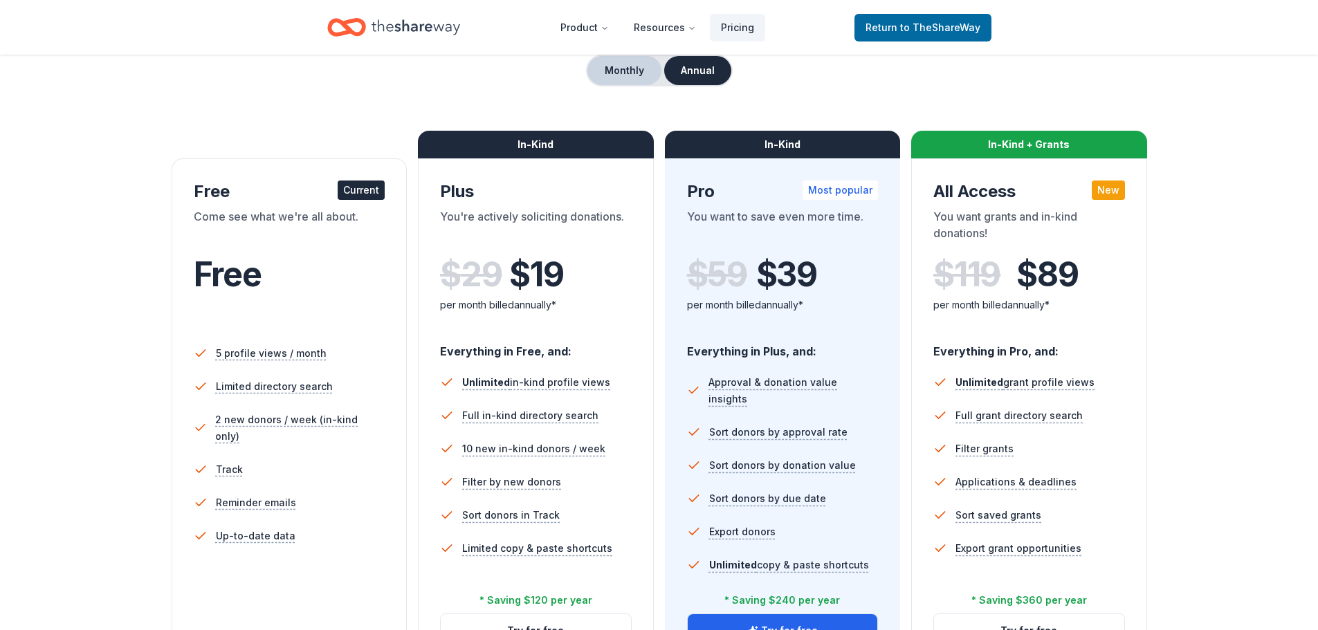
click at [627, 67] on button "Monthly" at bounding box center [624, 70] width 74 height 29
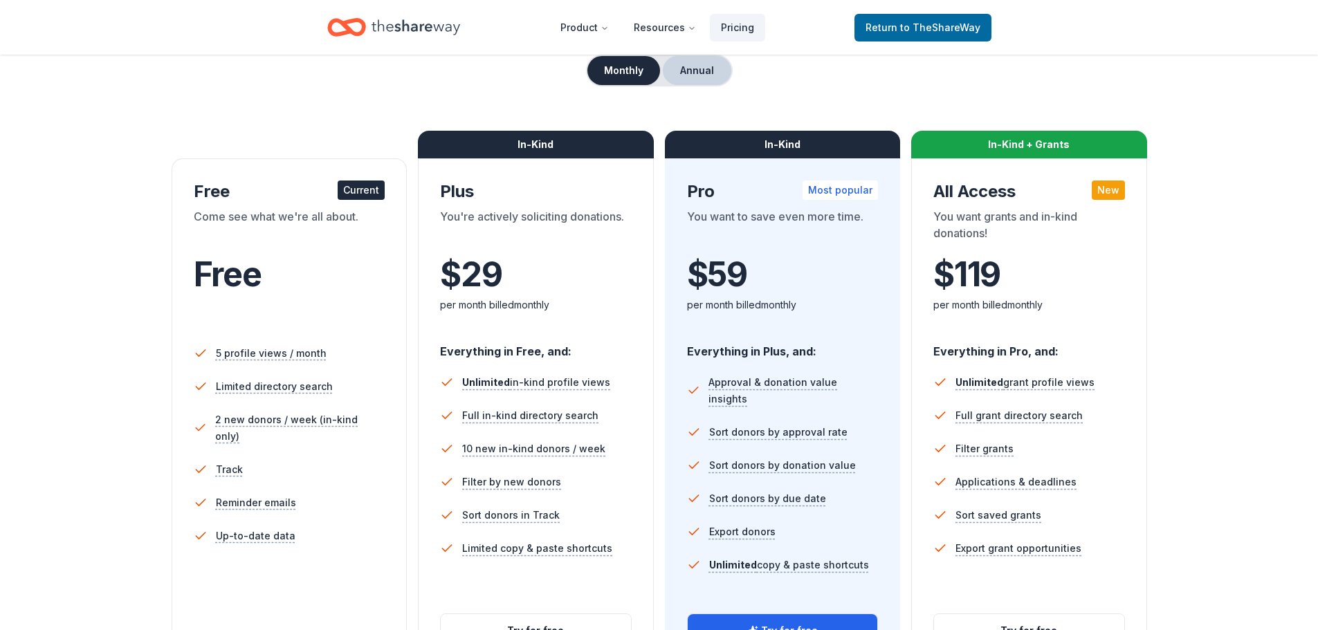
click at [707, 66] on button "Annual" at bounding box center [697, 70] width 68 height 29
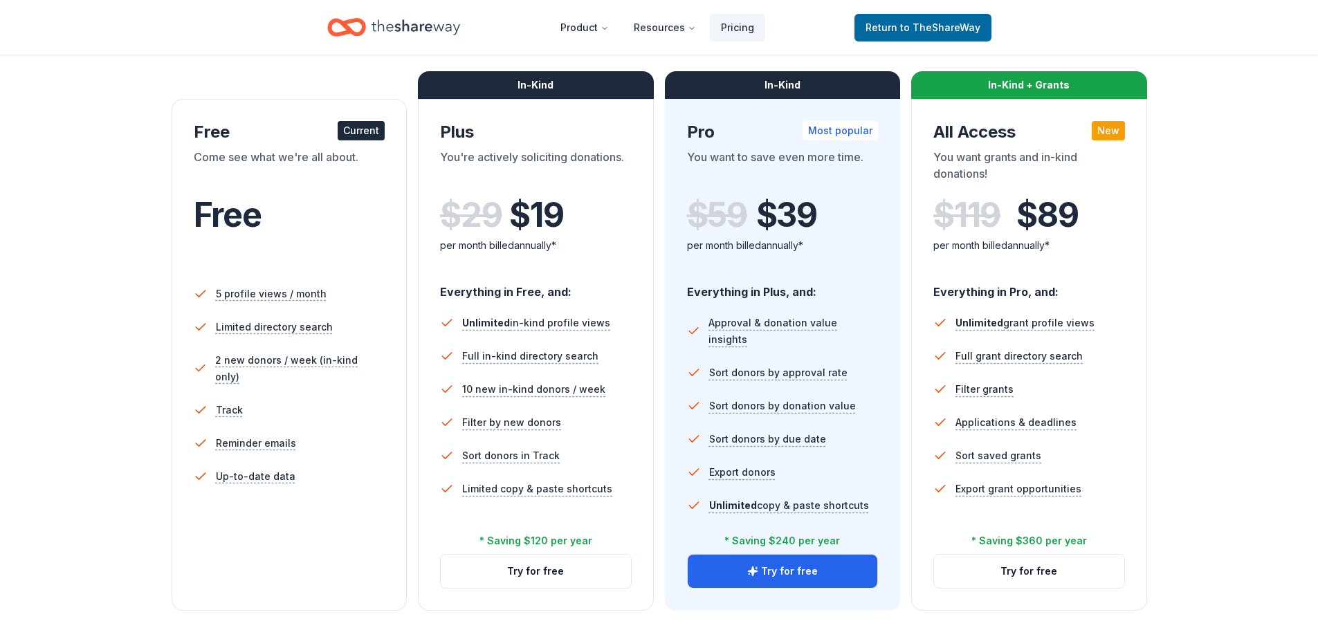
scroll to position [0, 0]
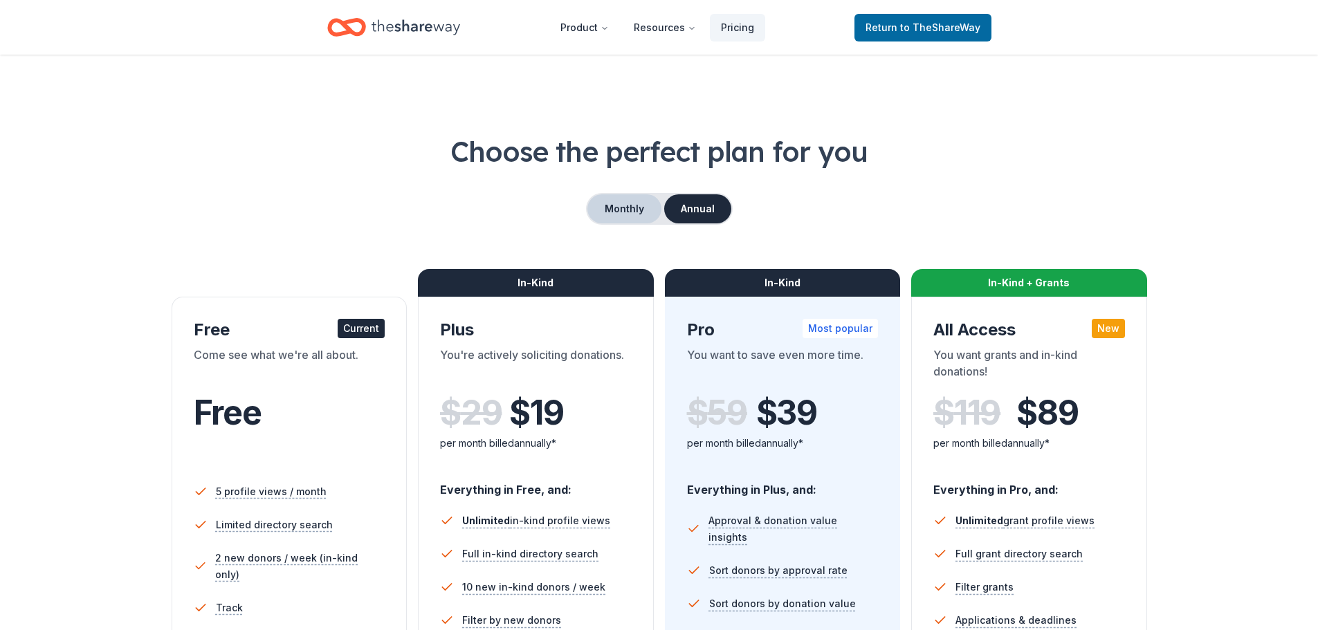
click at [629, 213] on button "Monthly" at bounding box center [624, 208] width 74 height 29
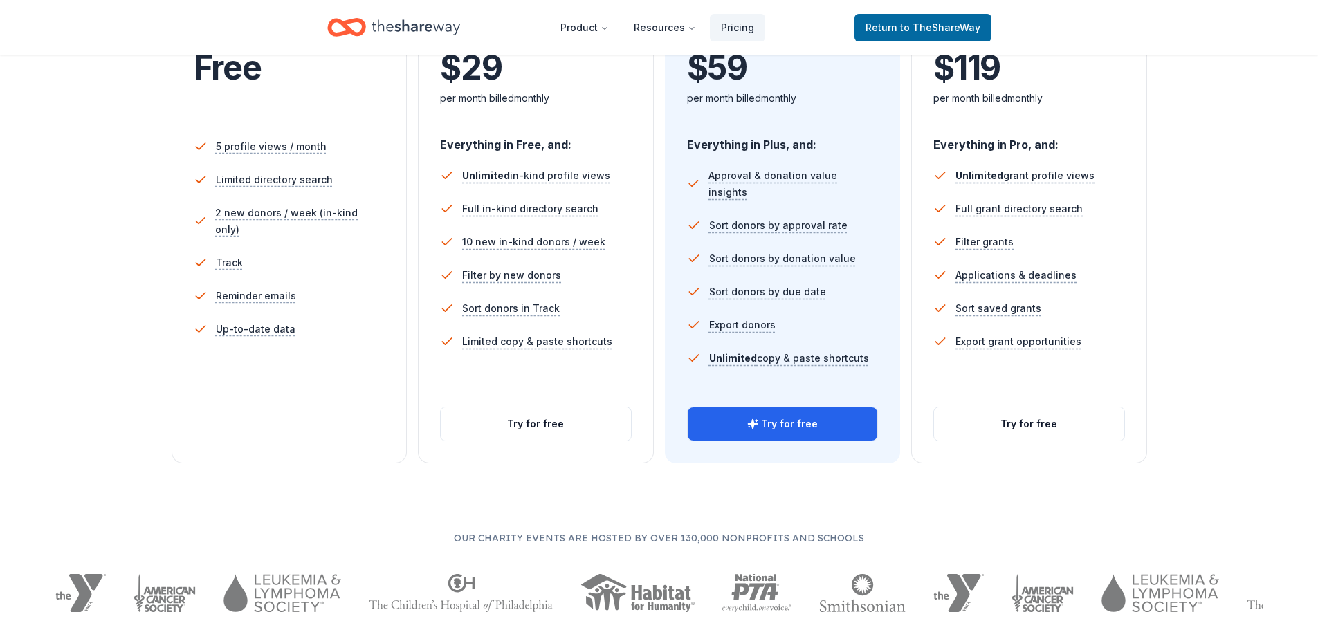
scroll to position [346, 0]
click at [780, 432] on button "Try for free" at bounding box center [782, 423] width 190 height 33
